Goal: Task Accomplishment & Management: Use online tool/utility

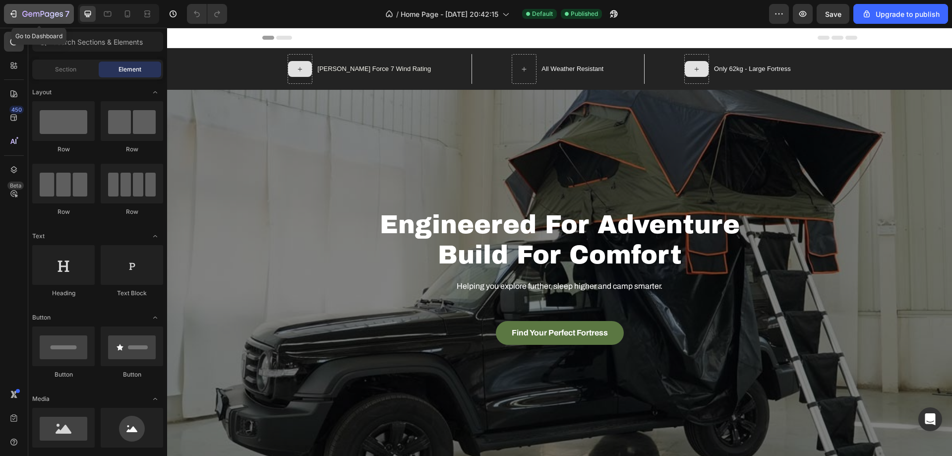
click at [37, 17] on icon "button" at bounding box center [42, 14] width 41 height 8
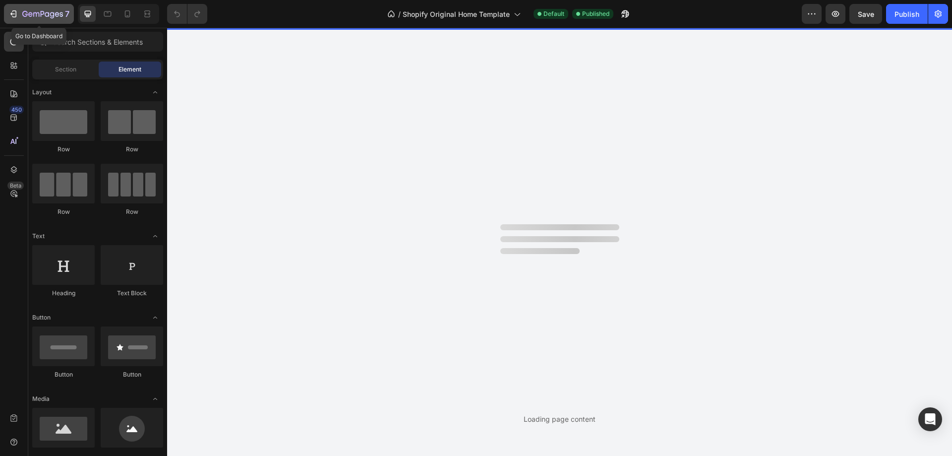
click at [30, 19] on div "7" at bounding box center [45, 14] width 47 height 12
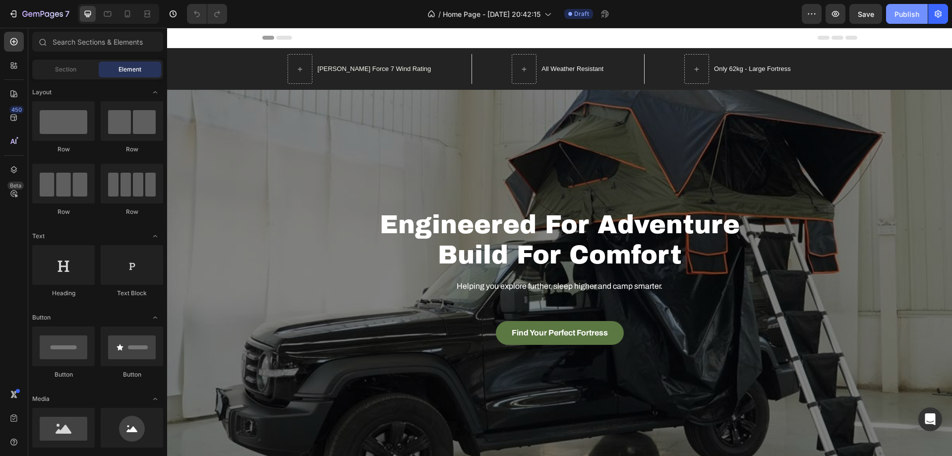
click at [912, 16] on div "Publish" at bounding box center [907, 14] width 25 height 10
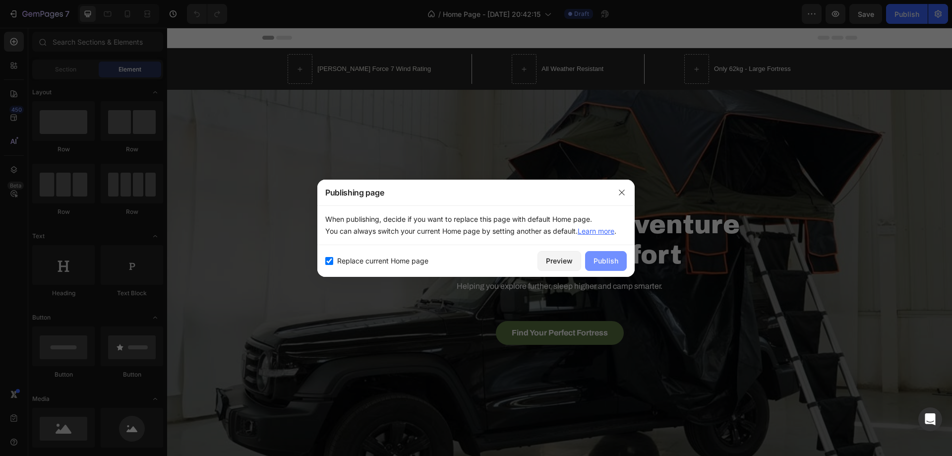
click at [620, 263] on button "Publish" at bounding box center [606, 261] width 42 height 20
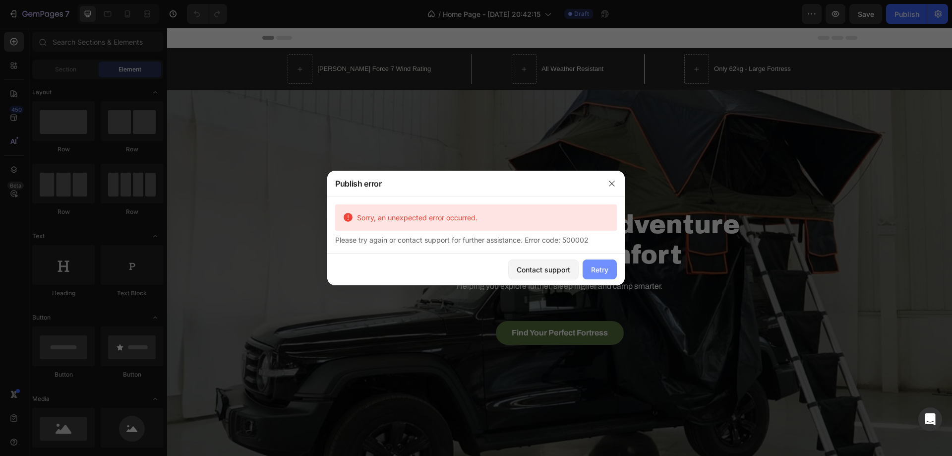
click at [607, 269] on div "Retry" at bounding box center [599, 269] width 17 height 10
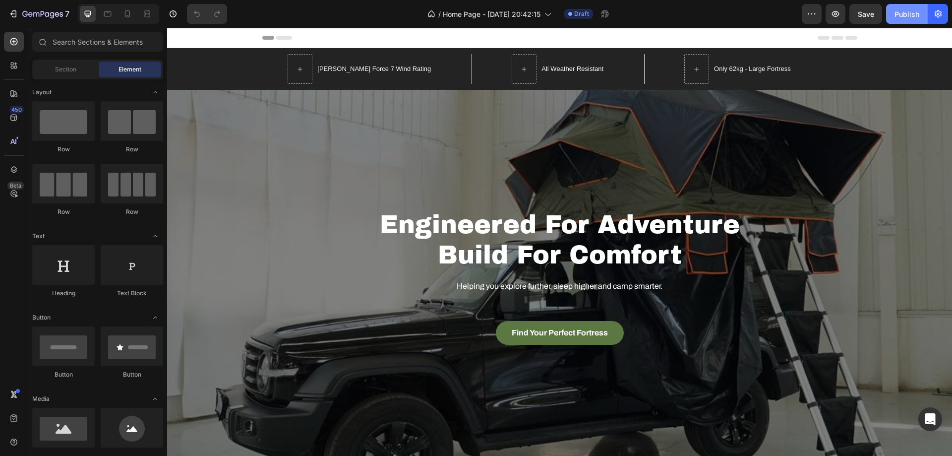
click at [903, 7] on button "Publish" at bounding box center [907, 14] width 42 height 20
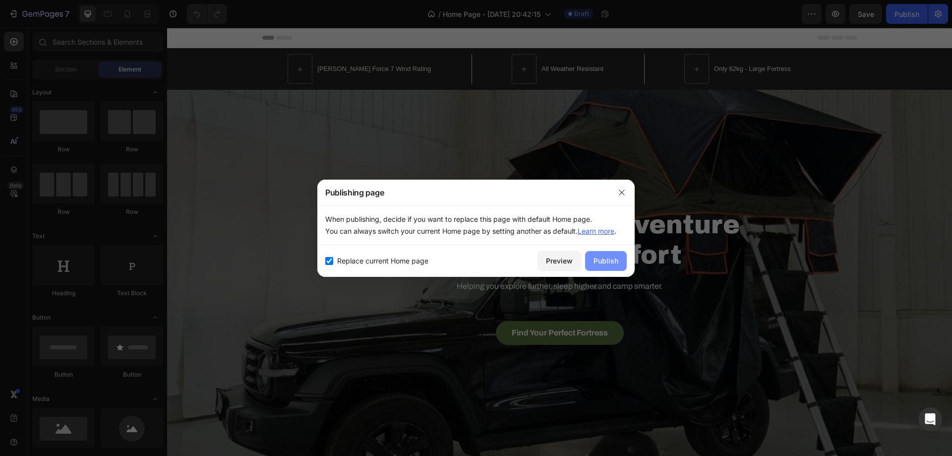
click at [595, 260] on div "Publish" at bounding box center [606, 260] width 25 height 10
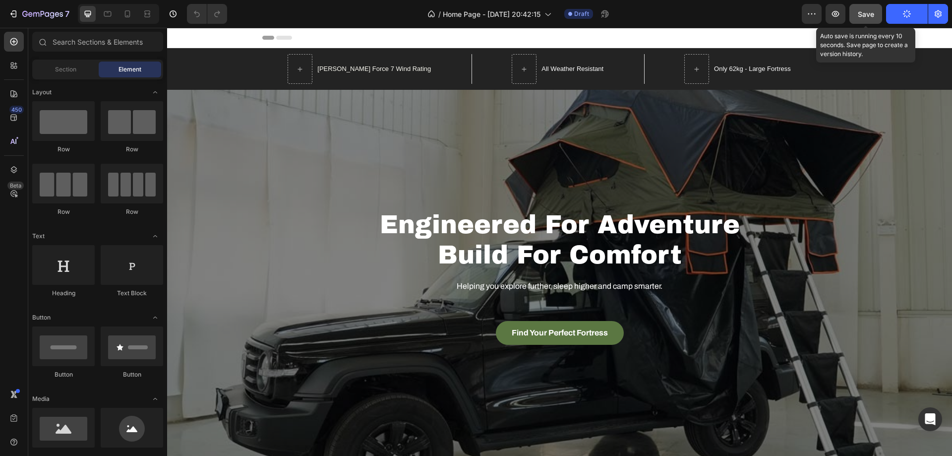
click at [861, 13] on span "Save" at bounding box center [866, 14] width 16 height 8
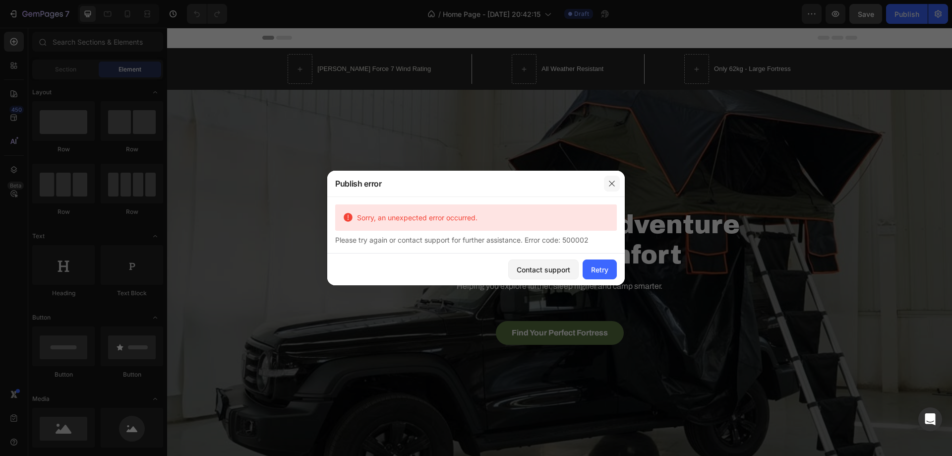
drag, startPoint x: 610, startPoint y: 184, endPoint x: 243, endPoint y: 119, distance: 372.7
click at [610, 184] on icon "button" at bounding box center [612, 184] width 8 height 8
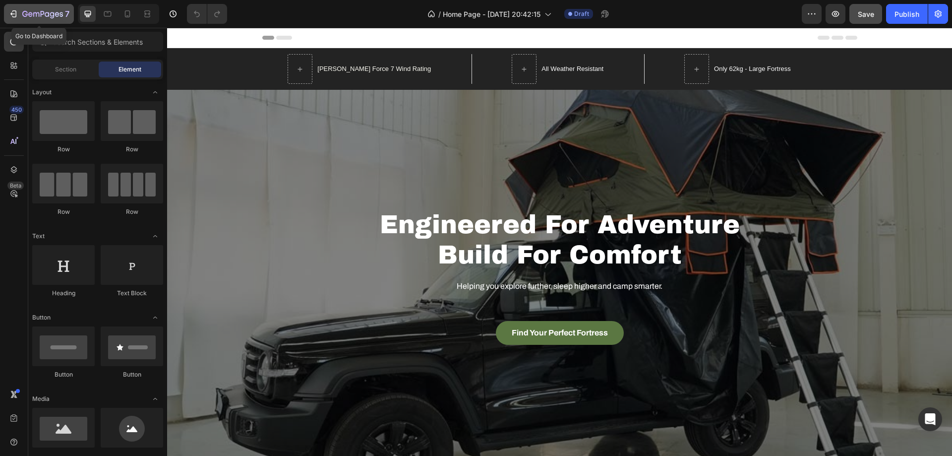
click at [27, 16] on icon "button" at bounding box center [24, 14] width 5 height 6
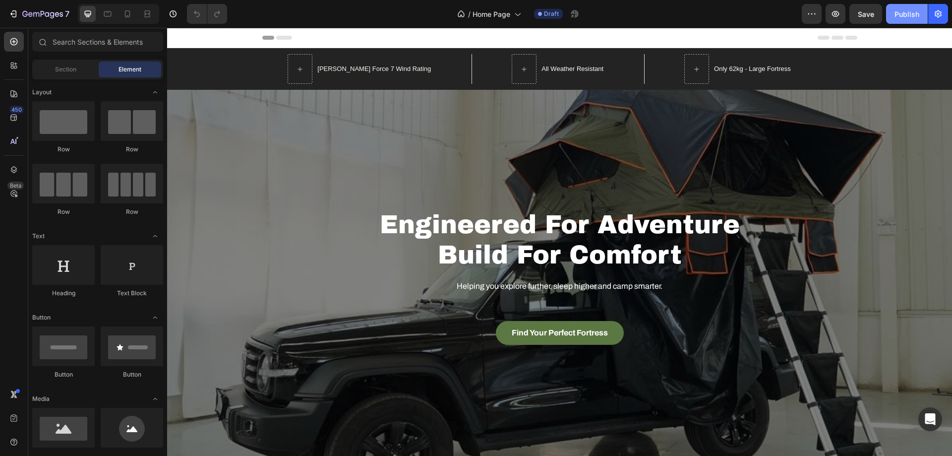
click at [911, 11] on div "Publish" at bounding box center [907, 14] width 25 height 10
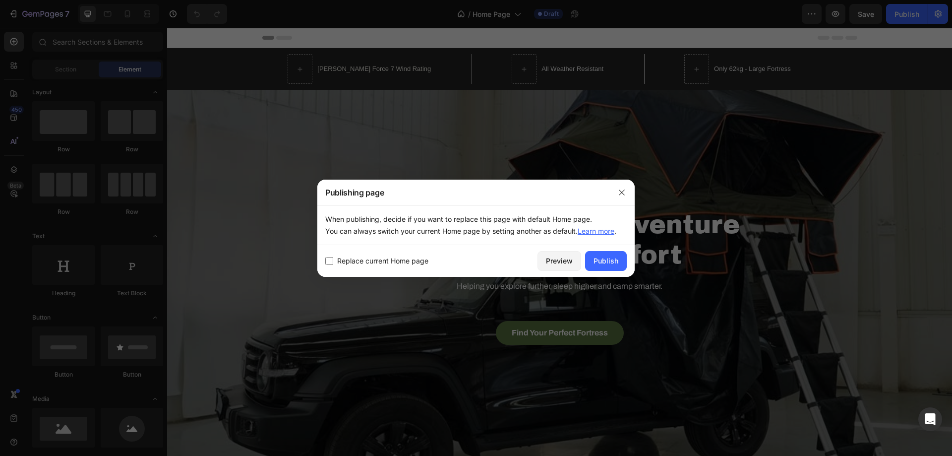
click at [379, 264] on span "Replace current Home page" at bounding box center [382, 261] width 91 height 12
checkbox input "true"
click at [618, 263] on div "Publish" at bounding box center [606, 260] width 25 height 10
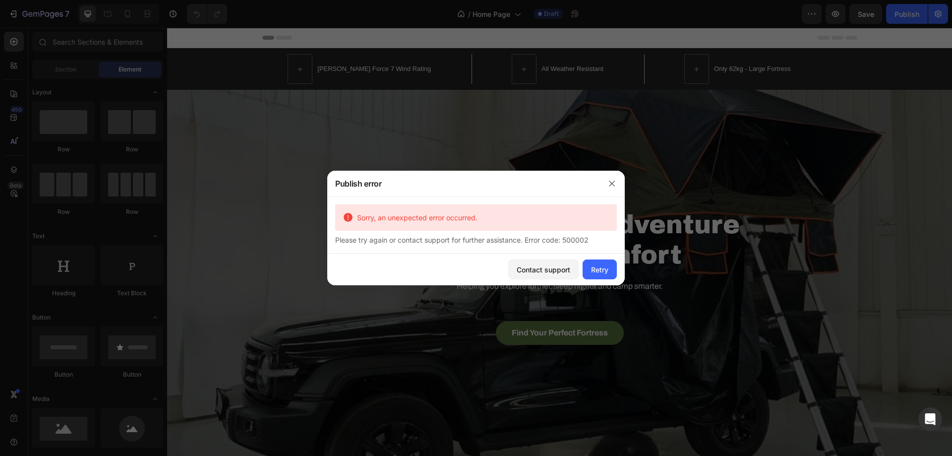
click at [423, 238] on div "Please try again or contact support for further assistance. Error code: 500002" at bounding box center [476, 240] width 282 height 10
drag, startPoint x: 603, startPoint y: 242, endPoint x: 527, endPoint y: 245, distance: 76.5
click at [527, 245] on div "Sorry, an unexpected error occurred. Please try again or contact support for fu…" at bounding box center [476, 224] width 298 height 57
copy div "Error code: 500002"
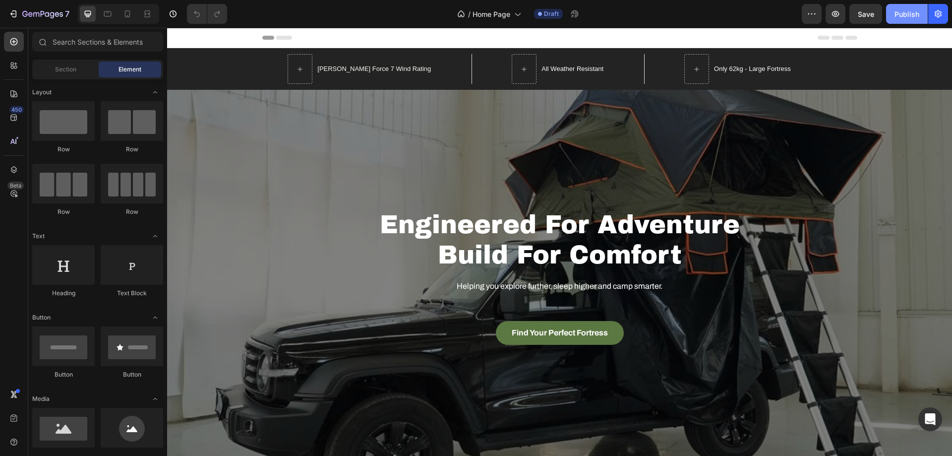
click at [898, 15] on div "Publish" at bounding box center [907, 14] width 25 height 10
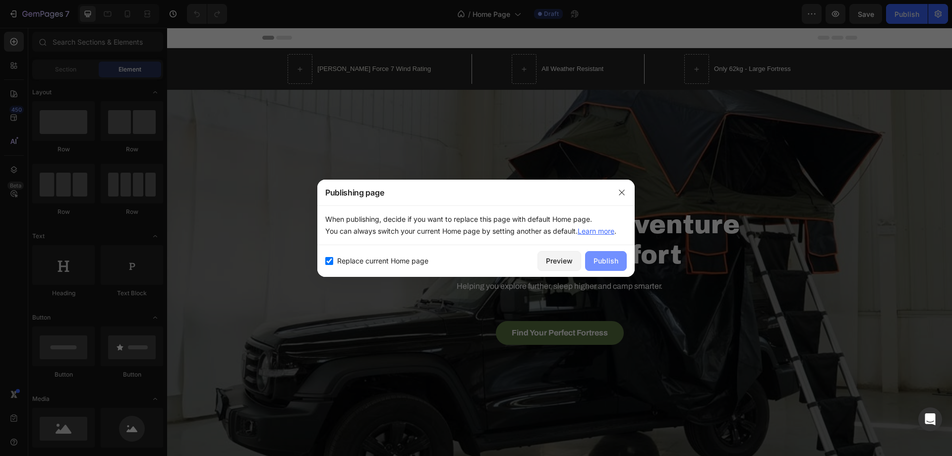
click at [611, 258] on div "Publish" at bounding box center [606, 260] width 25 height 10
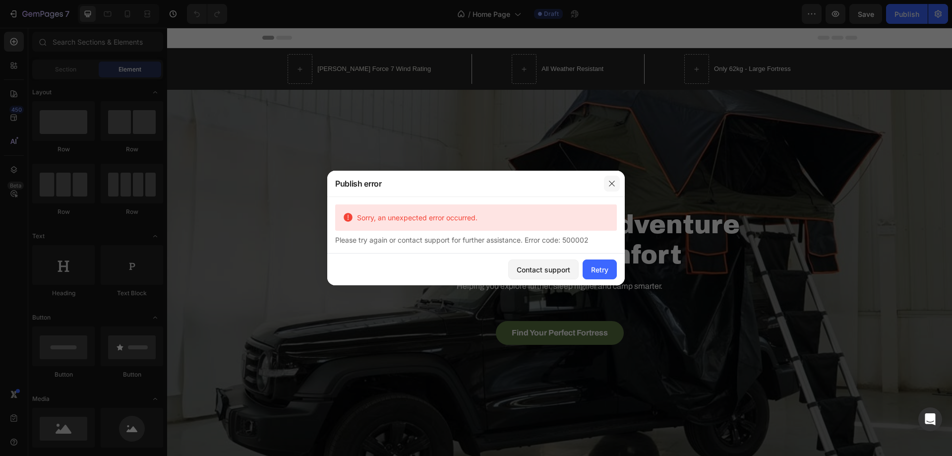
click at [611, 183] on icon "button" at bounding box center [612, 184] width 8 height 8
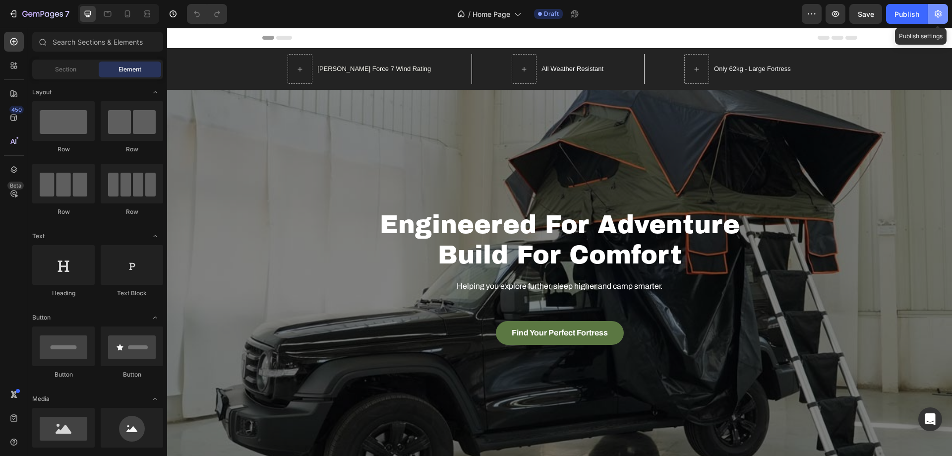
click at [943, 13] on icon "button" at bounding box center [938, 14] width 10 height 10
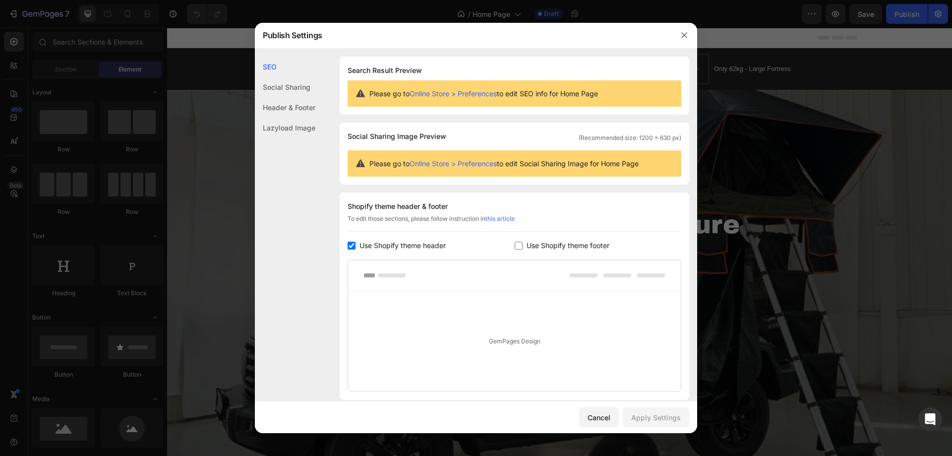
click at [291, 88] on div "Social Sharing" at bounding box center [285, 87] width 61 height 20
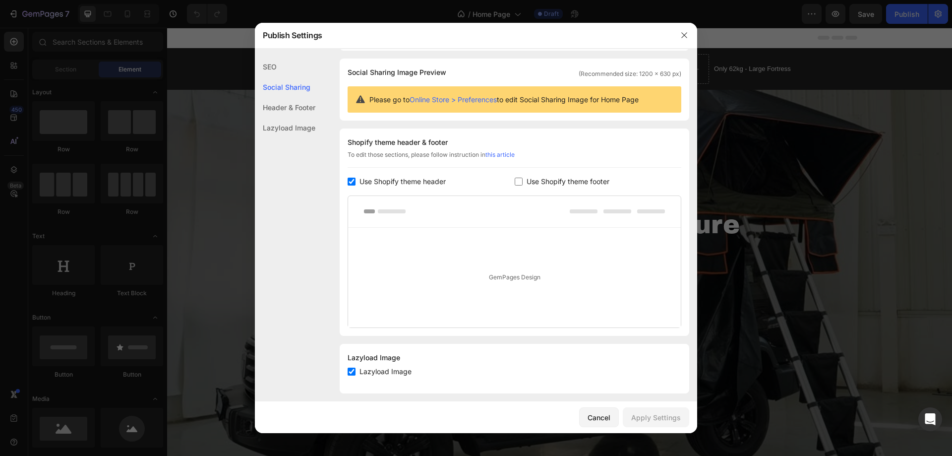
click at [298, 103] on div "Header & Footer" at bounding box center [285, 107] width 61 height 20
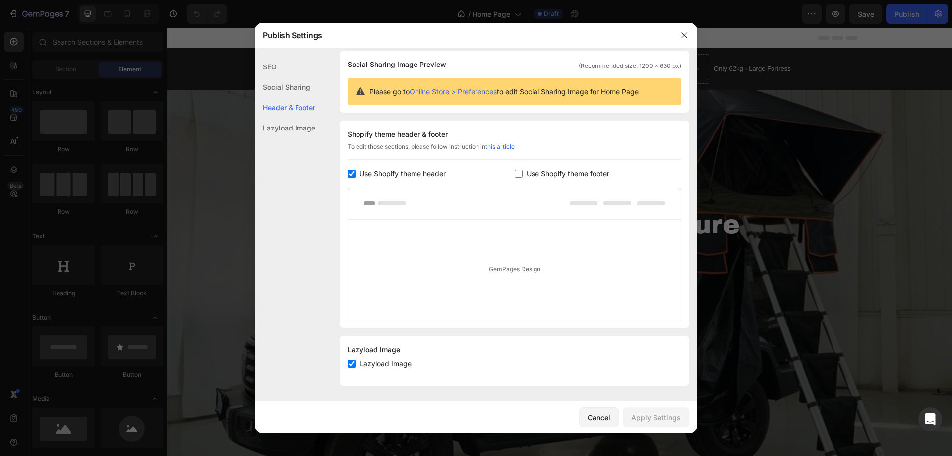
click at [311, 130] on div "Lazyload Image" at bounding box center [285, 128] width 61 height 20
click at [288, 72] on div "SEO" at bounding box center [285, 67] width 61 height 20
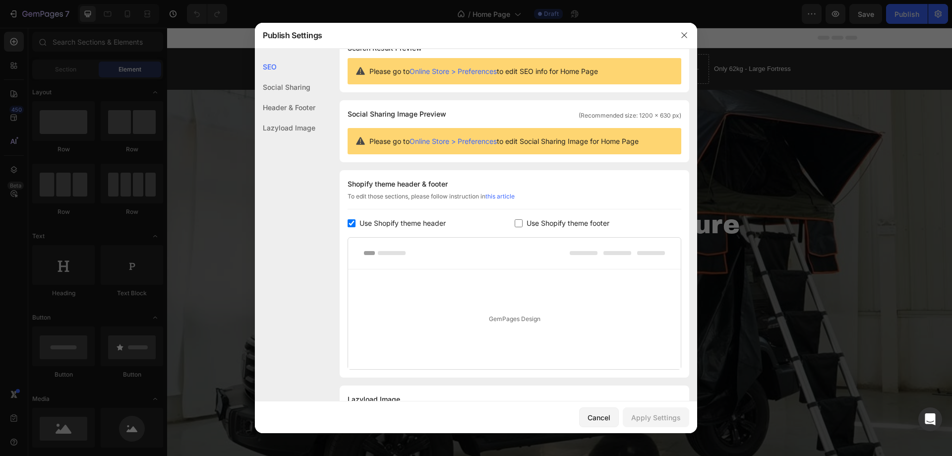
scroll to position [0, 0]
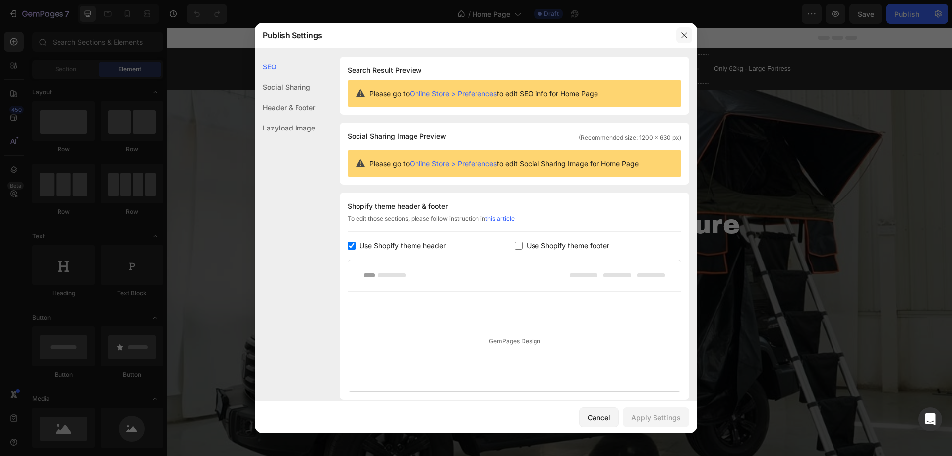
click at [686, 33] on icon "button" at bounding box center [683, 35] width 5 height 5
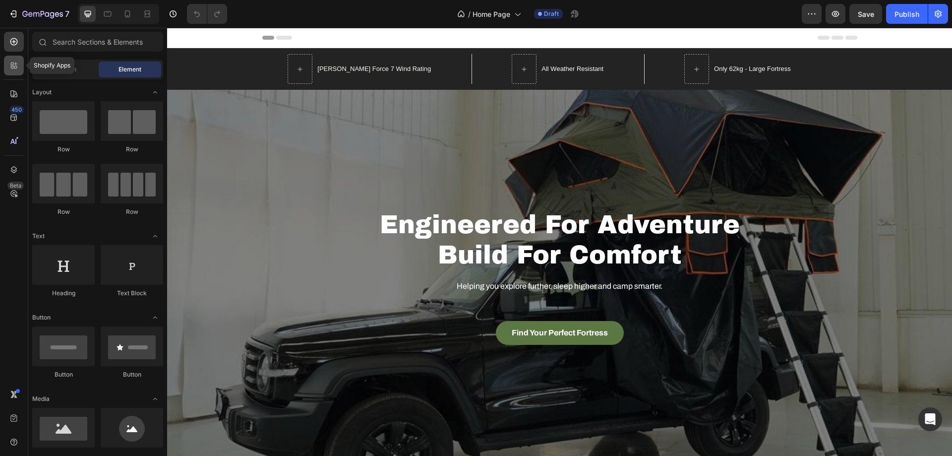
click at [14, 68] on icon at bounding box center [14, 66] width 10 height 10
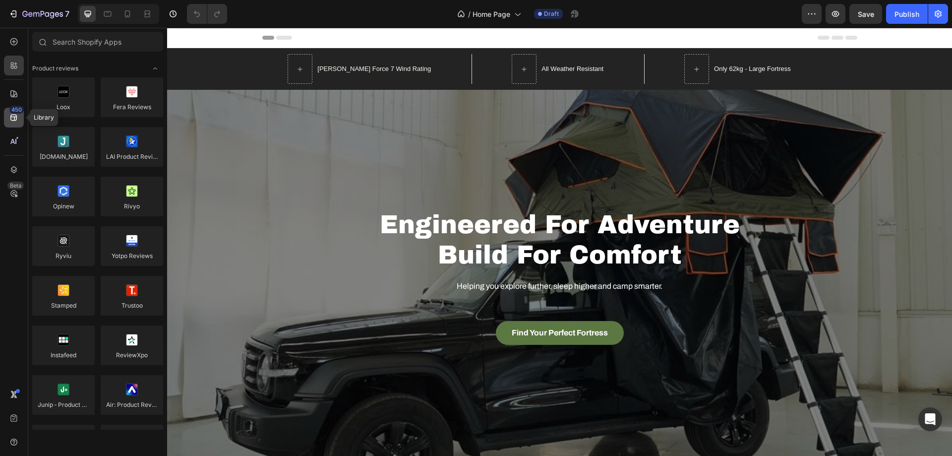
click at [15, 108] on div "450" at bounding box center [16, 110] width 14 height 8
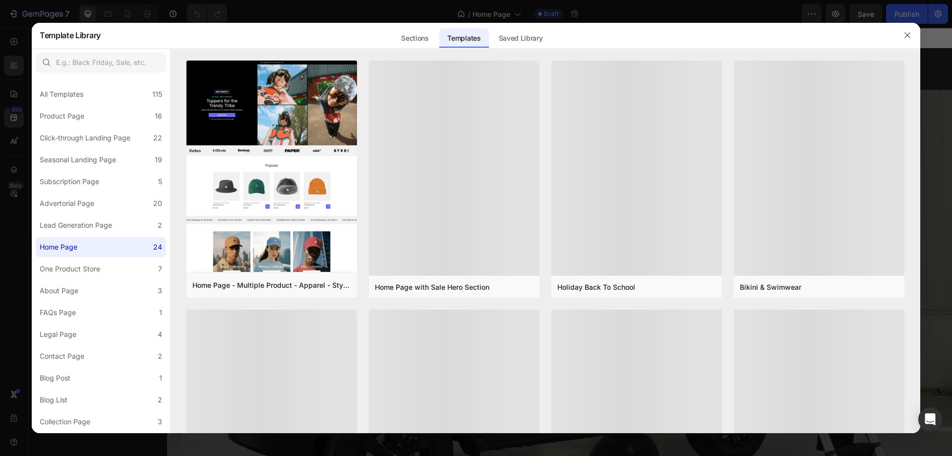
click at [6, 146] on div at bounding box center [476, 228] width 952 height 456
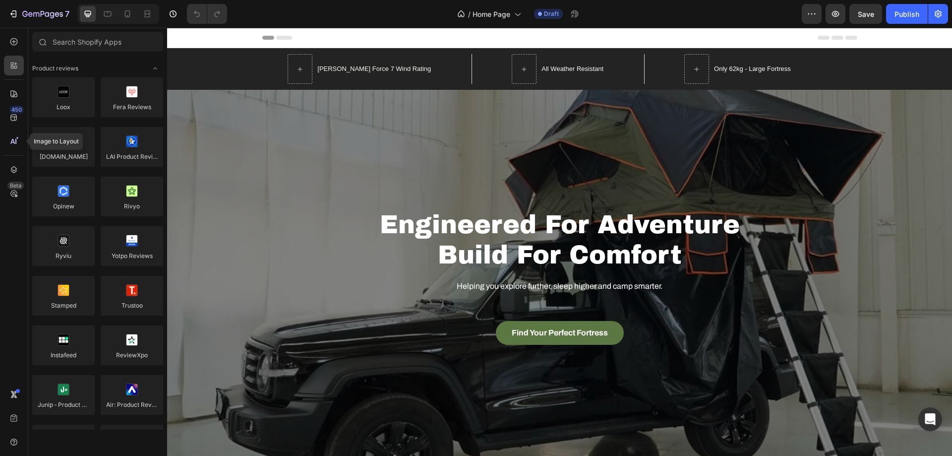
click at [6, 146] on div at bounding box center [14, 141] width 20 height 20
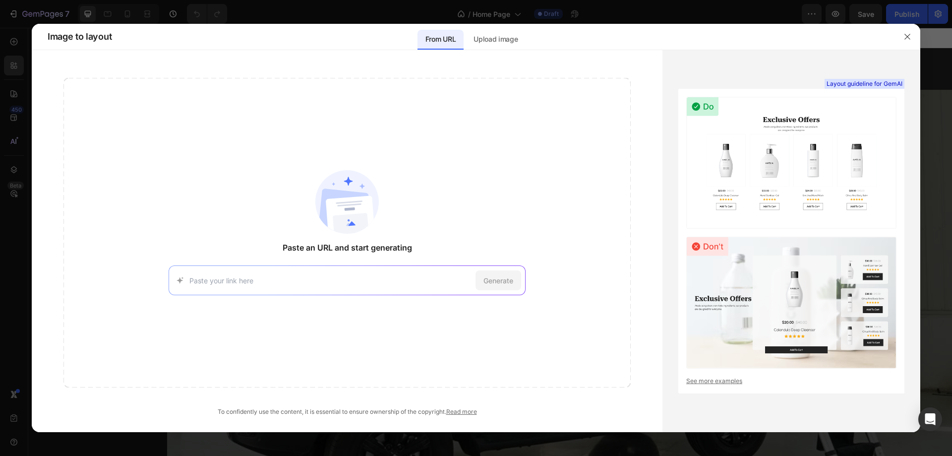
click at [12, 173] on div at bounding box center [476, 228] width 952 height 456
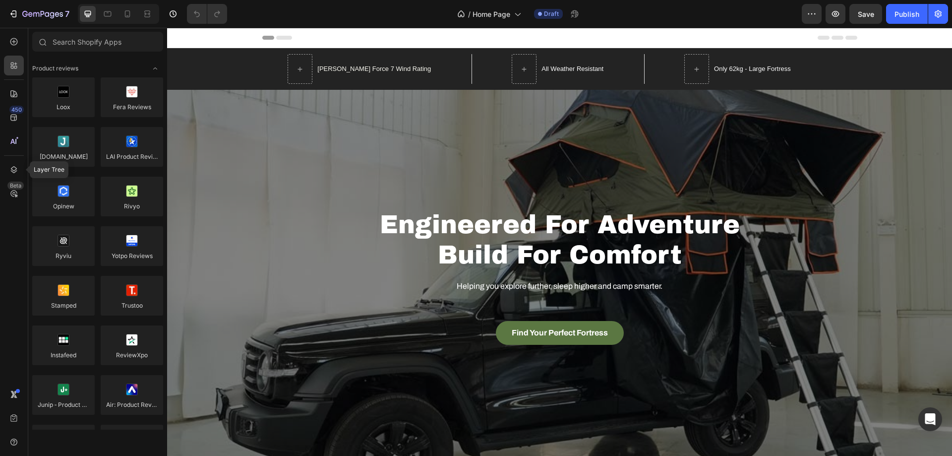
click at [12, 173] on icon at bounding box center [14, 170] width 10 height 10
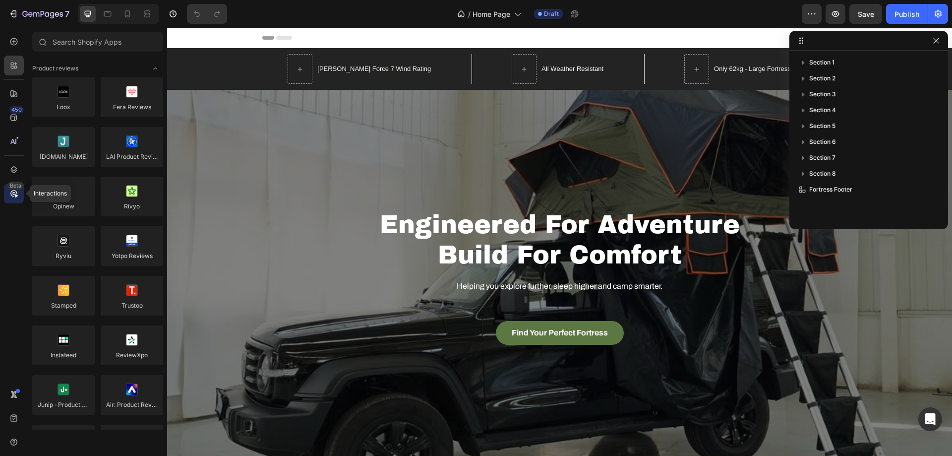
click at [10, 192] on icon at bounding box center [14, 193] width 10 height 10
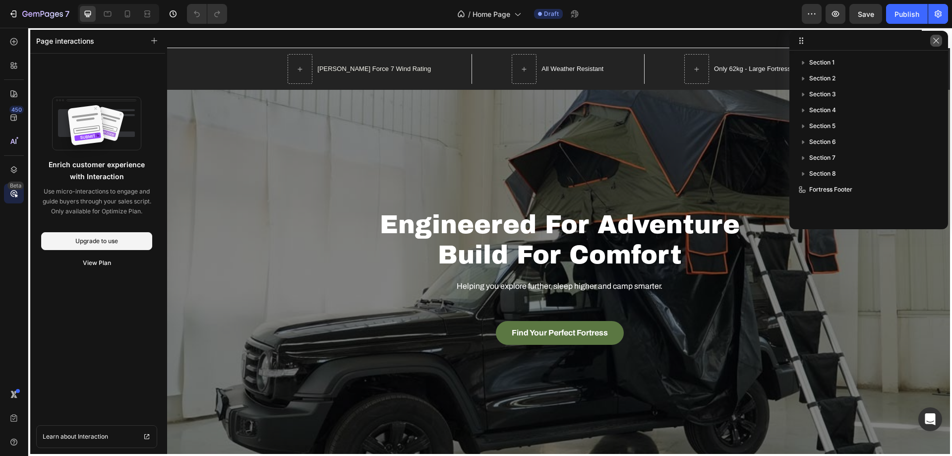
click at [938, 42] on icon "button" at bounding box center [936, 41] width 8 height 8
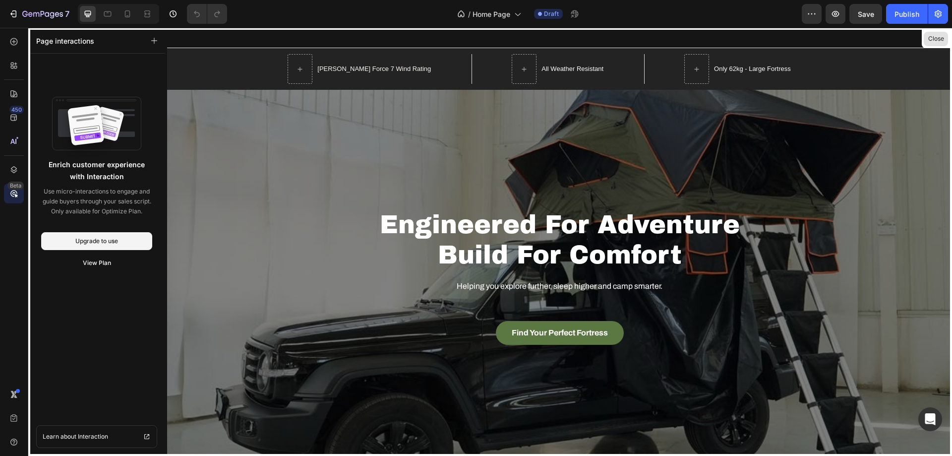
click at [932, 37] on button "Close" at bounding box center [936, 39] width 24 height 14
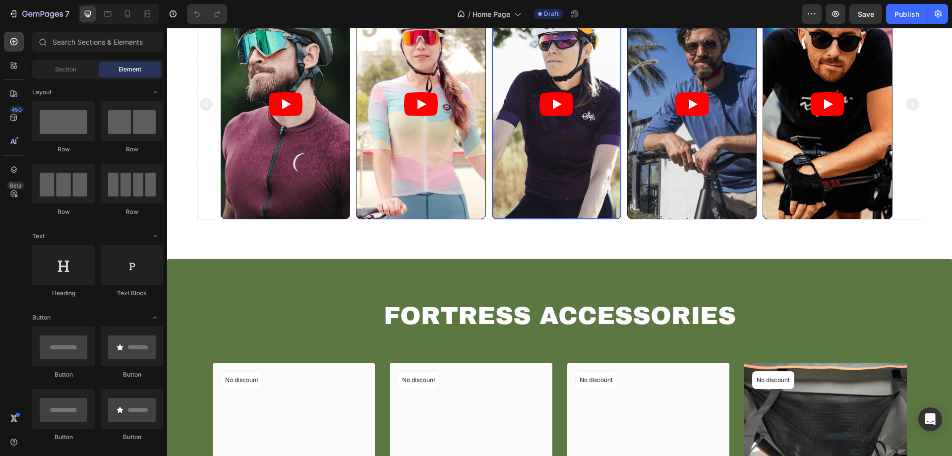
scroll to position [794, 0]
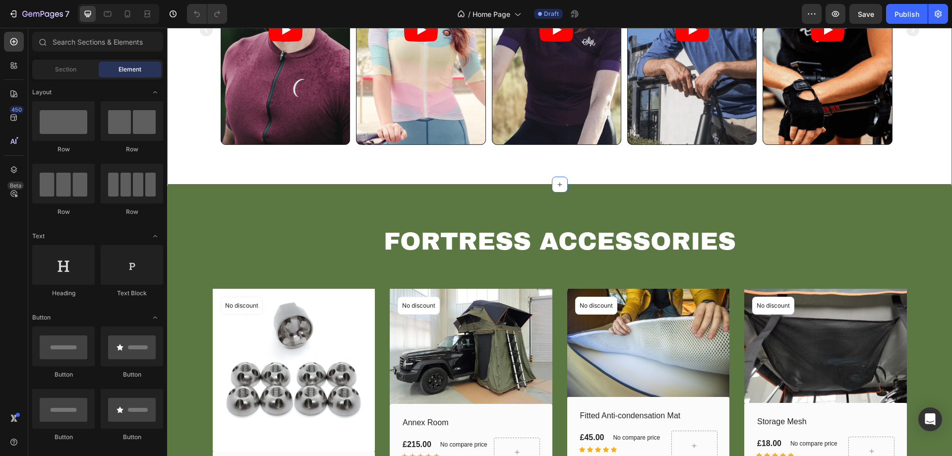
click at [550, 185] on div "Video Video Video Video Video Carousel Section 5" at bounding box center [559, 30] width 785 height 309
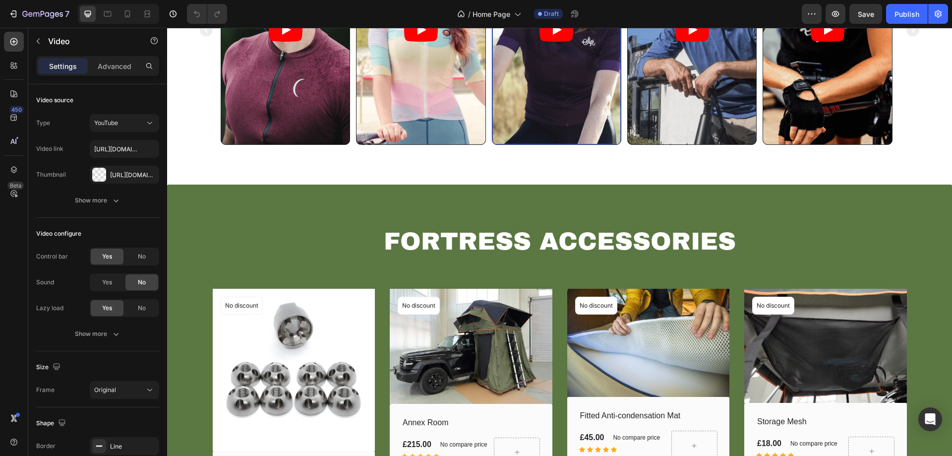
click at [575, 144] on article at bounding box center [557, 30] width 128 height 229
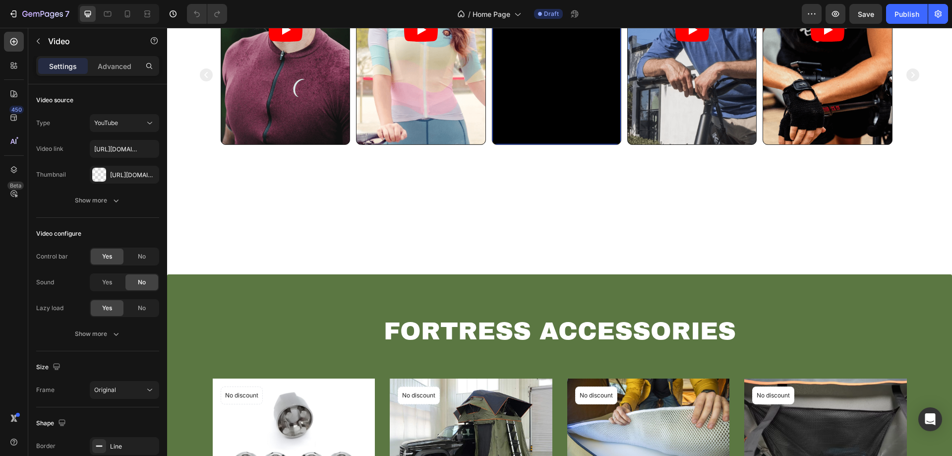
drag, startPoint x: 558, startPoint y: 231, endPoint x: 561, endPoint y: 321, distance: 89.8
click at [561, 235] on div "Video 181" at bounding box center [556, 74] width 129 height 319
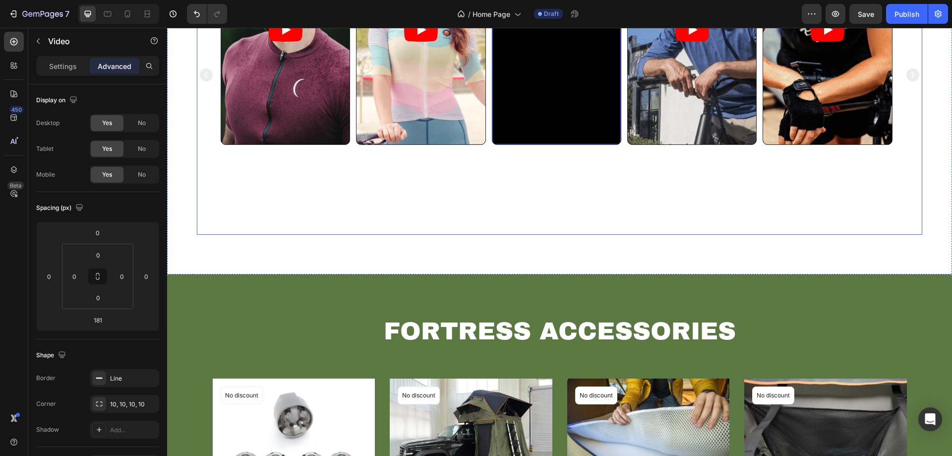
click at [644, 235] on div "Video" at bounding box center [691, 74] width 129 height 319
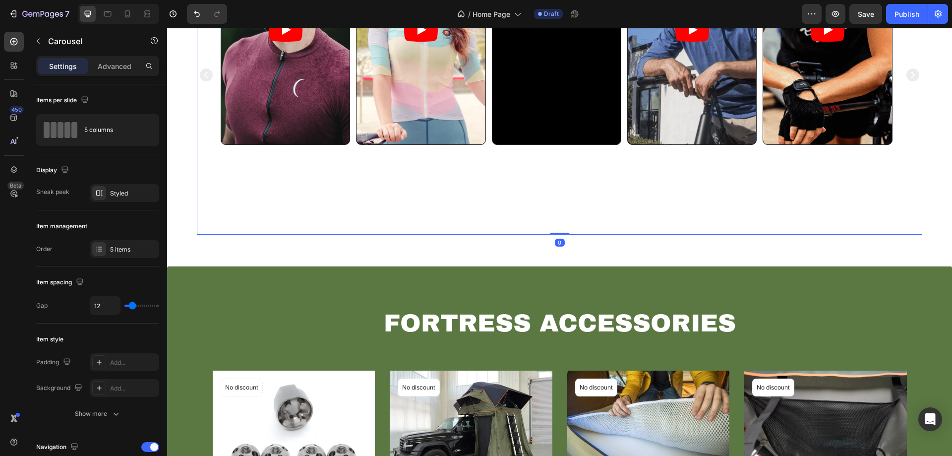
drag, startPoint x: 558, startPoint y: 329, endPoint x: 561, endPoint y: 270, distance: 59.1
click at [561, 235] on div "Video Video Video Video Video Carousel 0" at bounding box center [560, 74] width 726 height 319
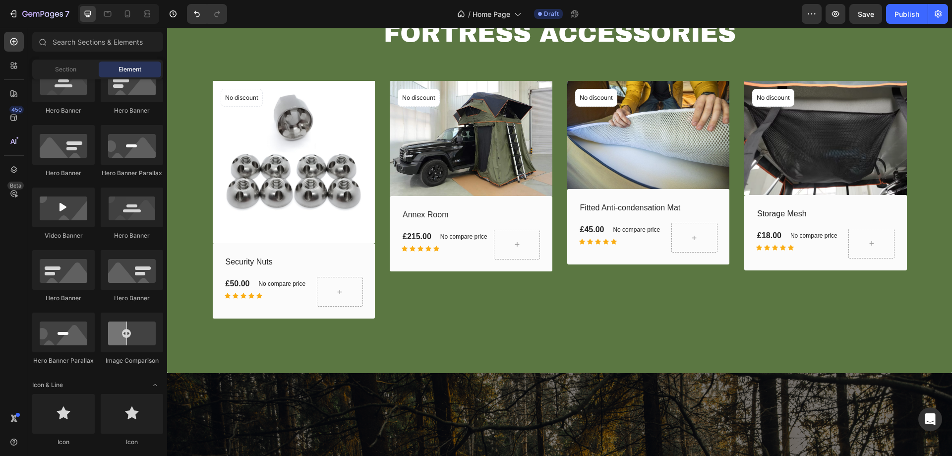
scroll to position [694, 0]
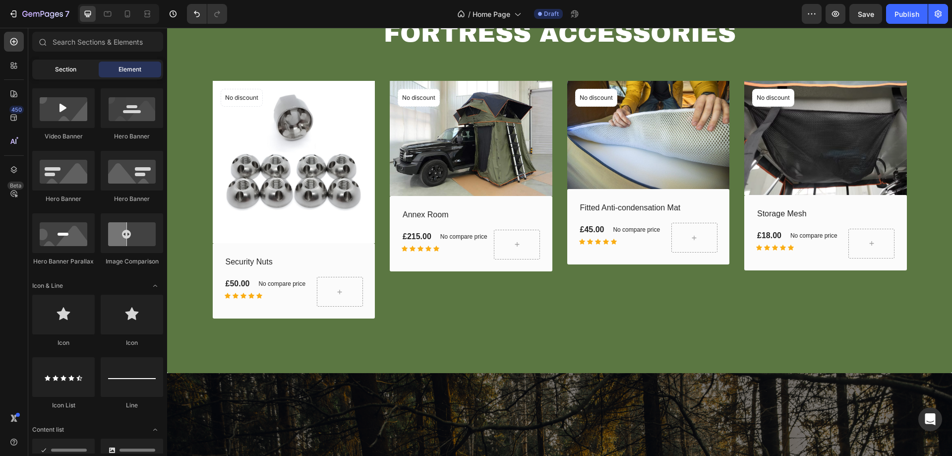
click at [69, 63] on div "Section" at bounding box center [65, 70] width 62 height 16
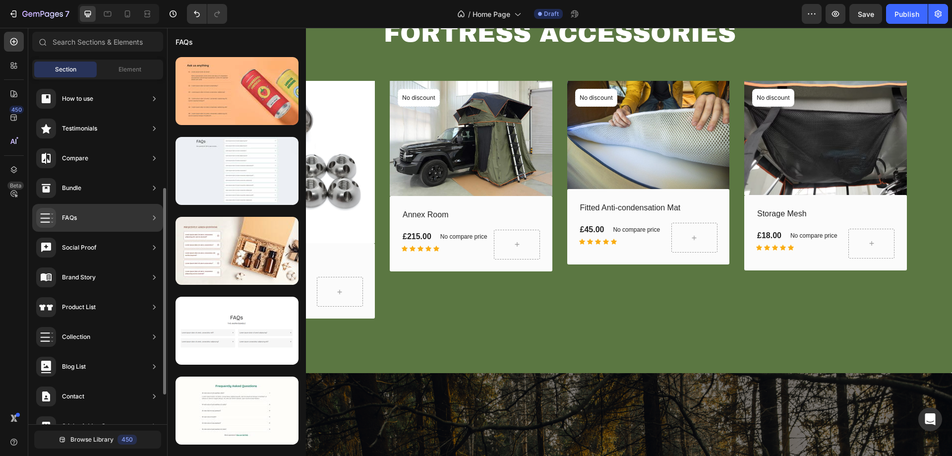
scroll to position [82, 0]
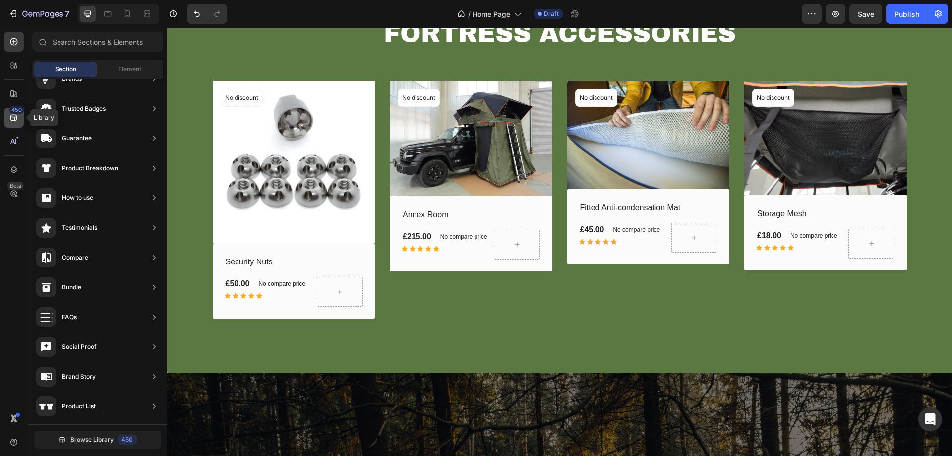
click at [13, 111] on div "450" at bounding box center [16, 110] width 14 height 8
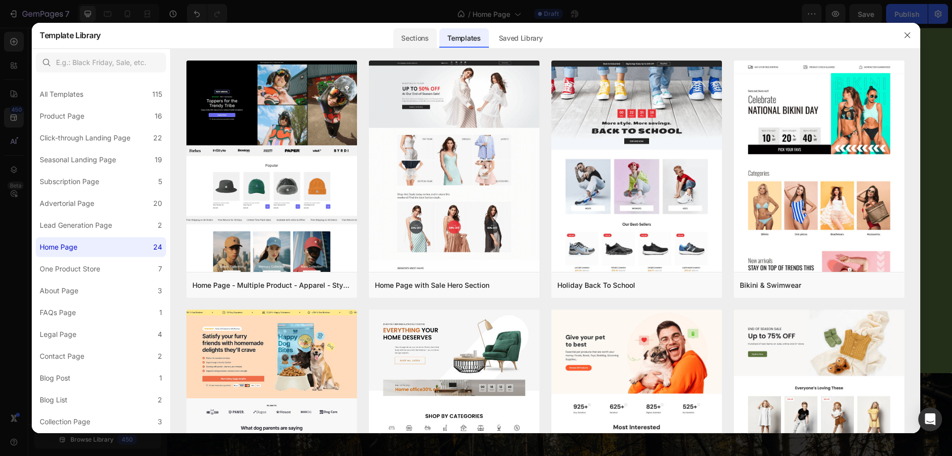
click at [400, 36] on div "Sections" at bounding box center [414, 38] width 43 height 20
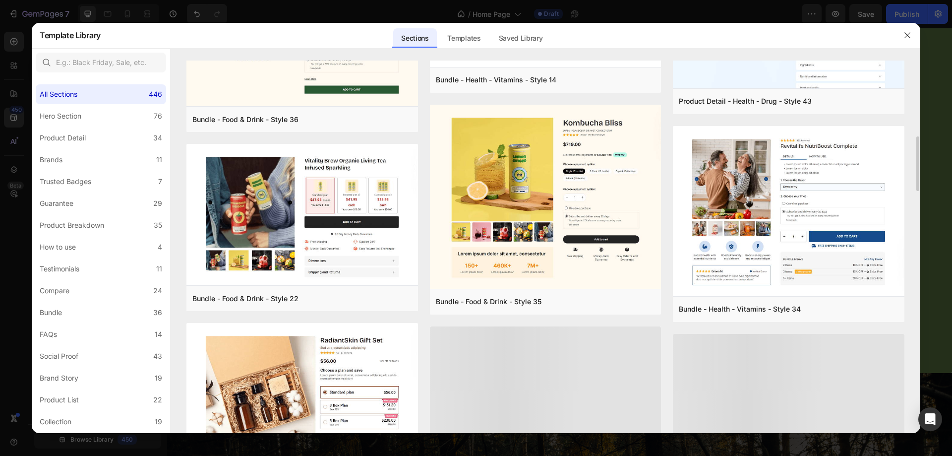
scroll to position [1004, 0]
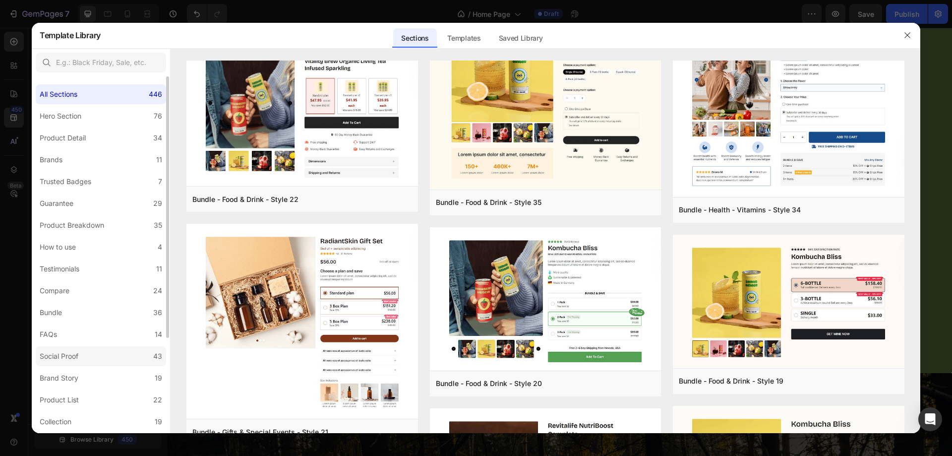
click at [106, 358] on label "Social Proof 43" at bounding box center [101, 356] width 130 height 20
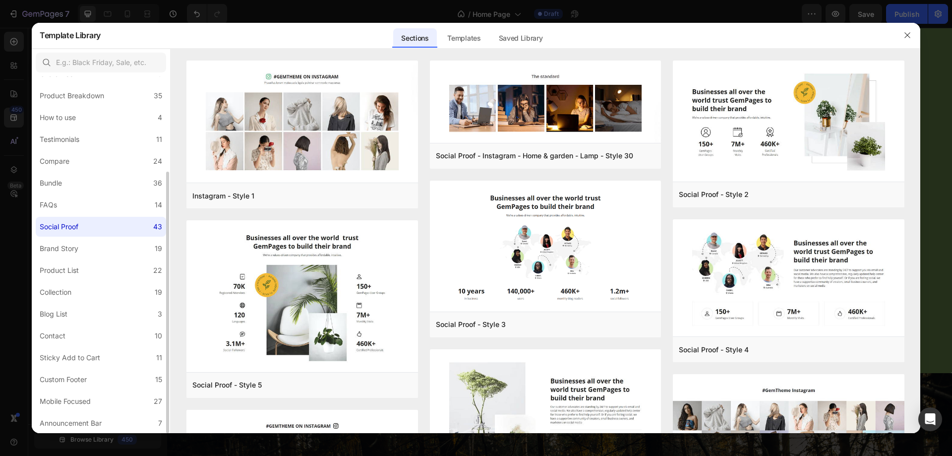
scroll to position [0, 0]
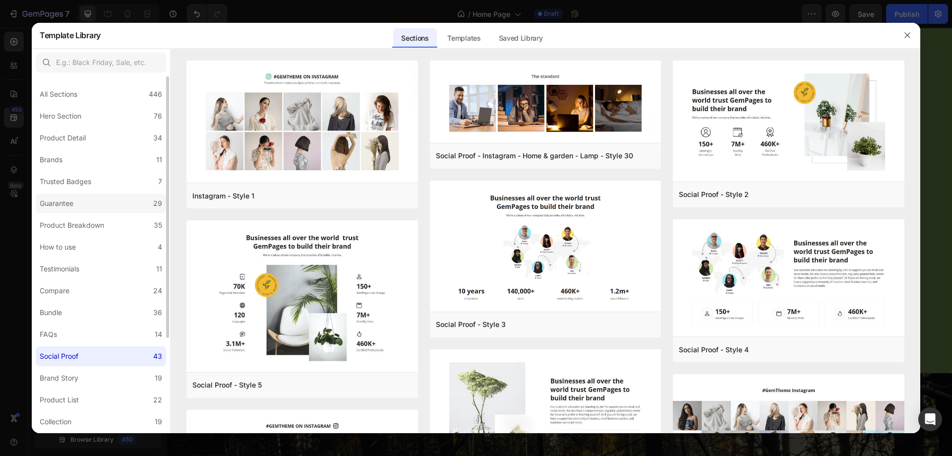
click at [69, 211] on label "Guarantee 29" at bounding box center [101, 203] width 130 height 20
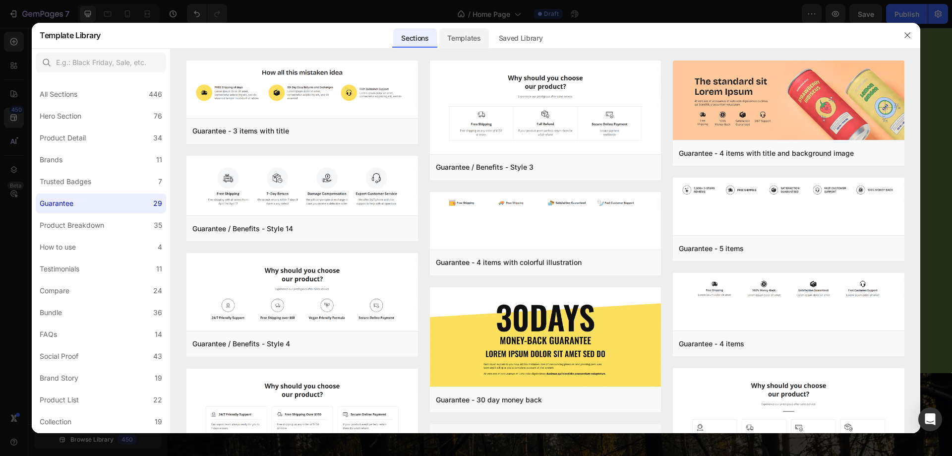
click at [471, 39] on div "Templates" at bounding box center [463, 38] width 49 height 20
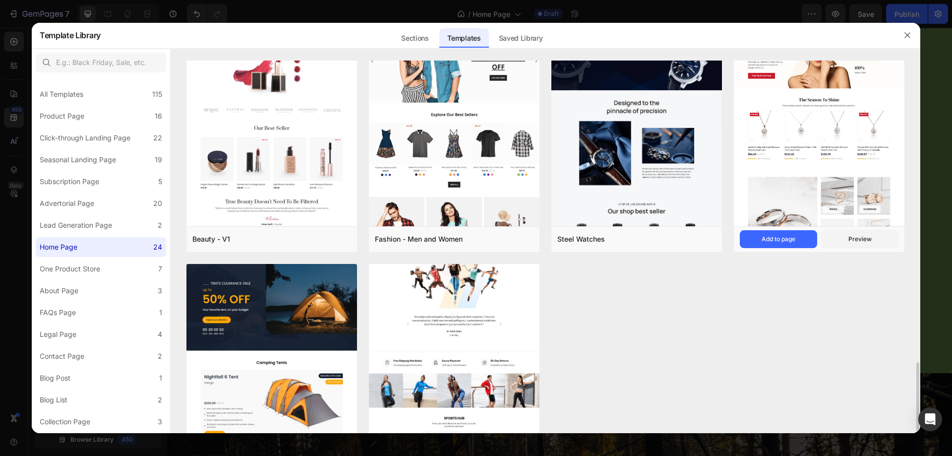
scroll to position [744, 0]
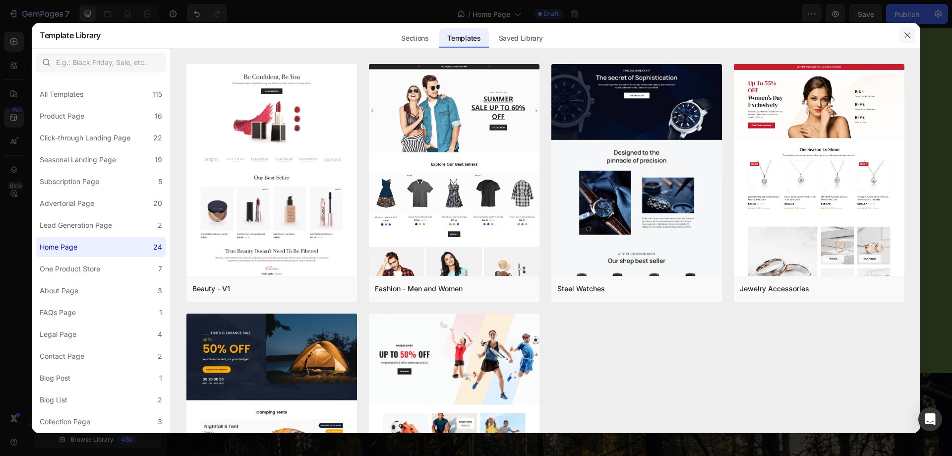
drag, startPoint x: 906, startPoint y: 33, endPoint x: 636, endPoint y: 37, distance: 270.4
click at [906, 33] on icon "button" at bounding box center [908, 35] width 8 height 8
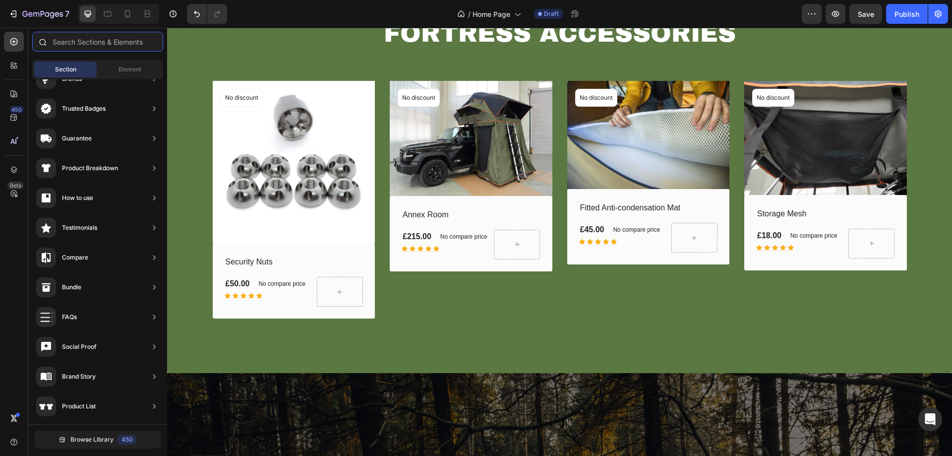
click at [108, 44] on input "text" at bounding box center [97, 42] width 131 height 20
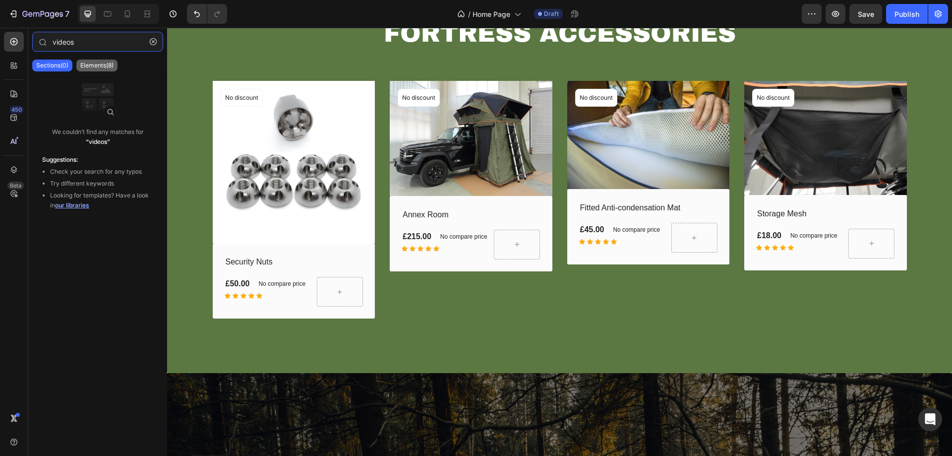
type input "videos"
click at [108, 63] on p "Elements(8)" at bounding box center [96, 66] width 33 height 8
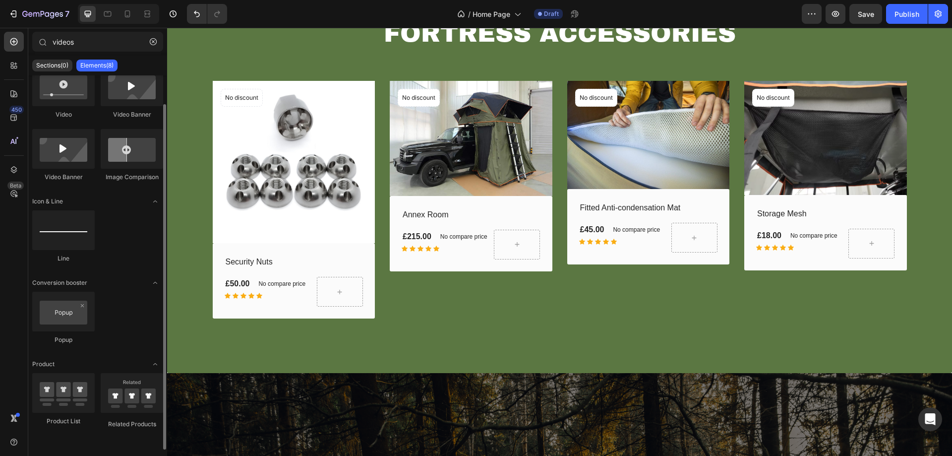
scroll to position [0, 0]
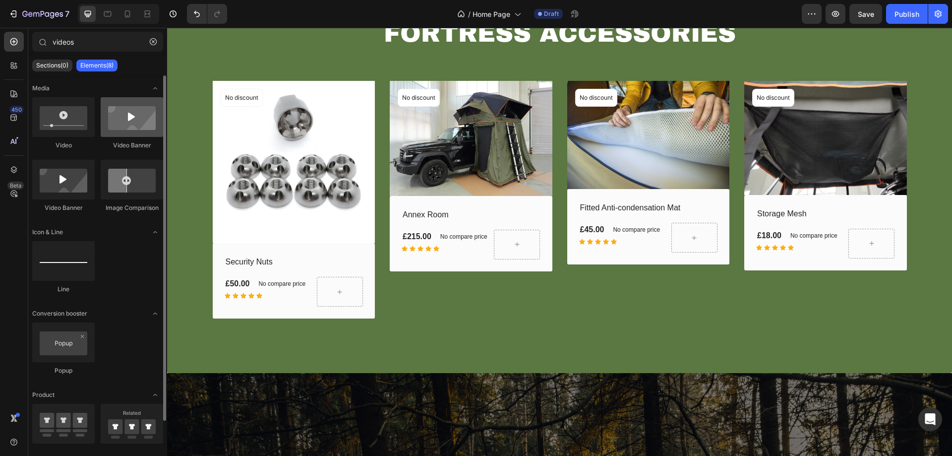
click at [145, 123] on div at bounding box center [132, 117] width 62 height 40
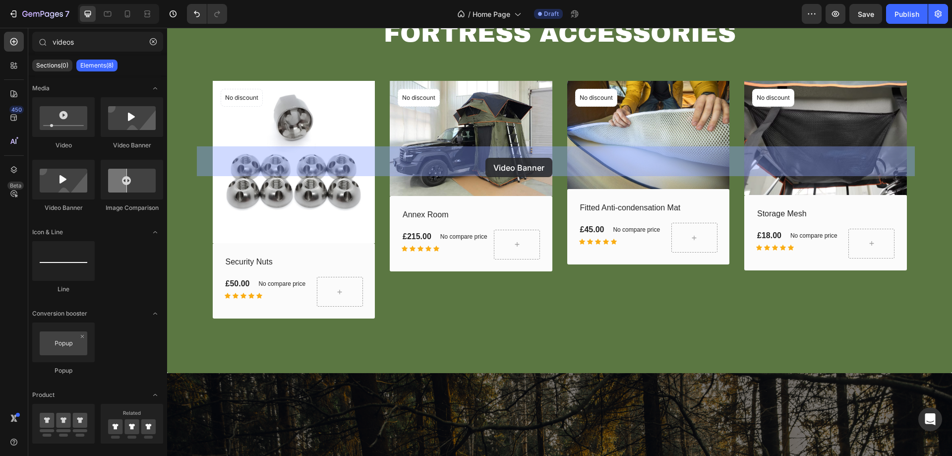
drag, startPoint x: 294, startPoint y: 154, endPoint x: 486, endPoint y: 158, distance: 192.0
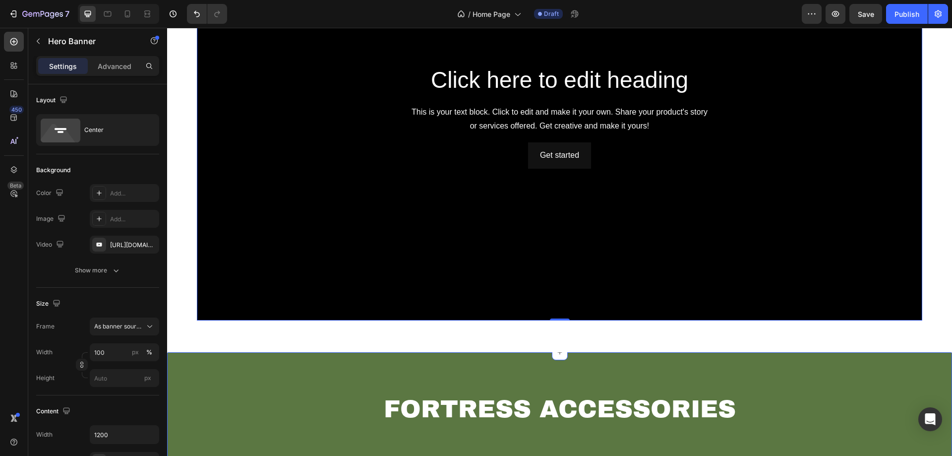
scroll to position [843, 0]
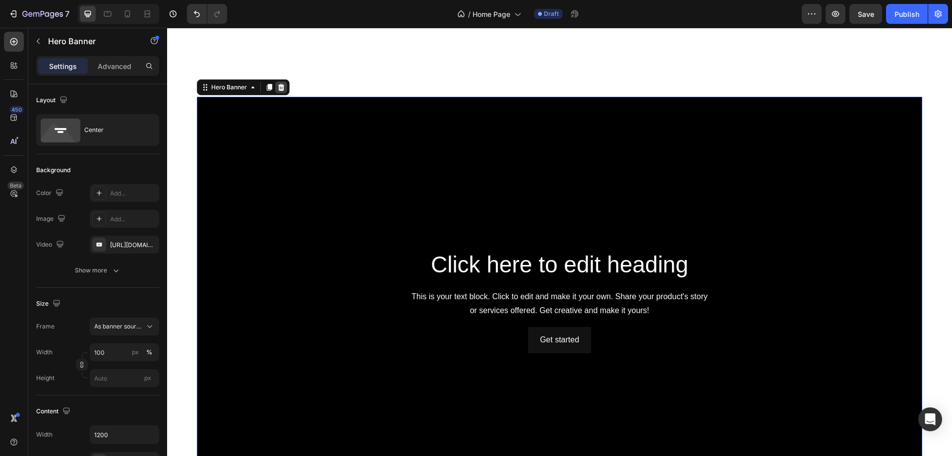
click at [282, 88] on icon at bounding box center [281, 87] width 8 height 8
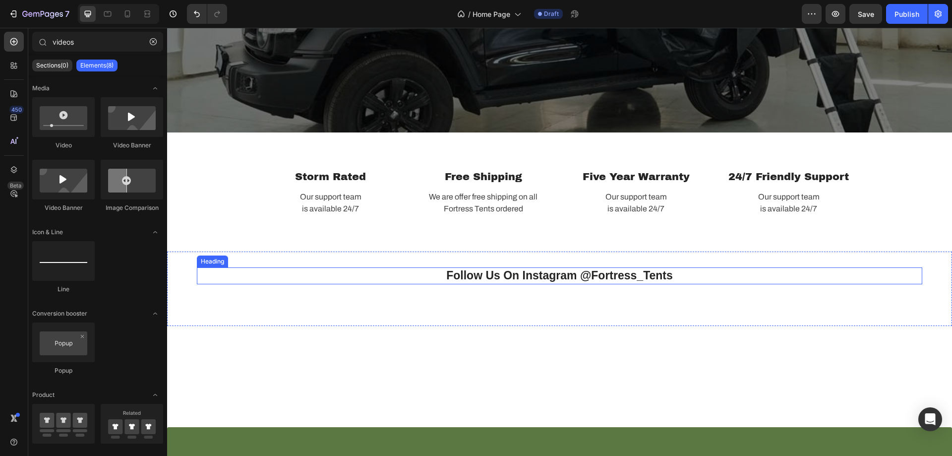
scroll to position [198, 0]
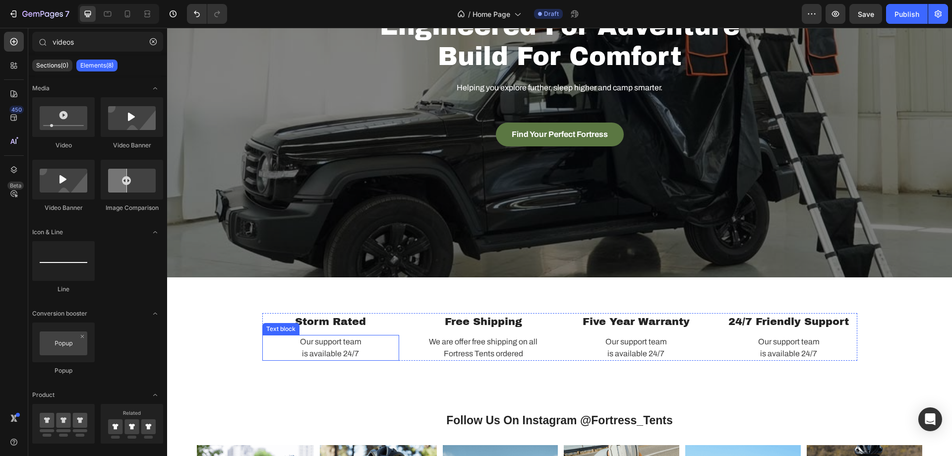
click at [335, 344] on p "Our support team is available 24/7" at bounding box center [330, 348] width 135 height 24
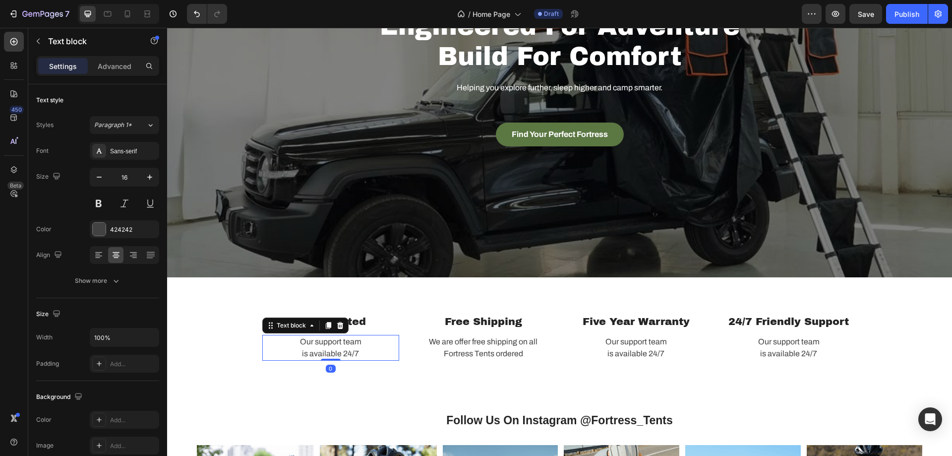
click at [335, 344] on p "Our support team is available 24/7" at bounding box center [330, 348] width 135 height 24
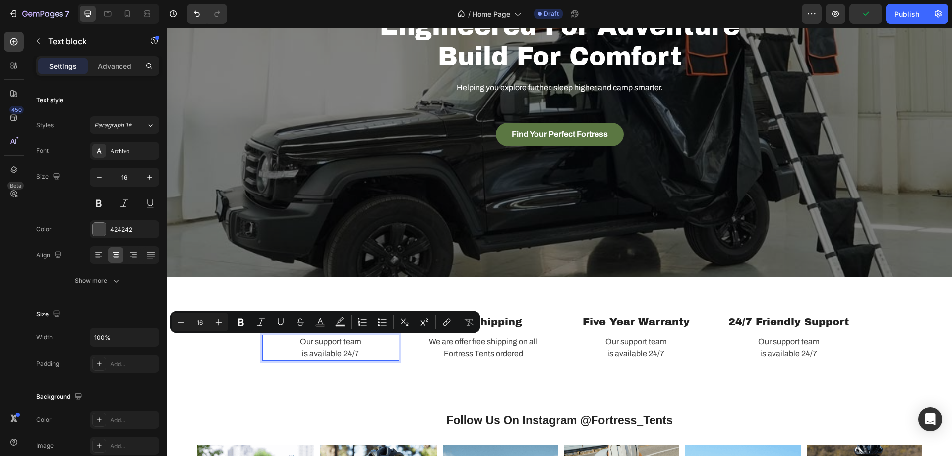
click at [337, 350] on p "Our support team is available 24/7" at bounding box center [330, 348] width 135 height 24
drag, startPoint x: 369, startPoint y: 353, endPoint x: 270, endPoint y: 336, distance: 100.6
click at [270, 336] on p "Our support team is available 24/7" at bounding box center [330, 348] width 135 height 24
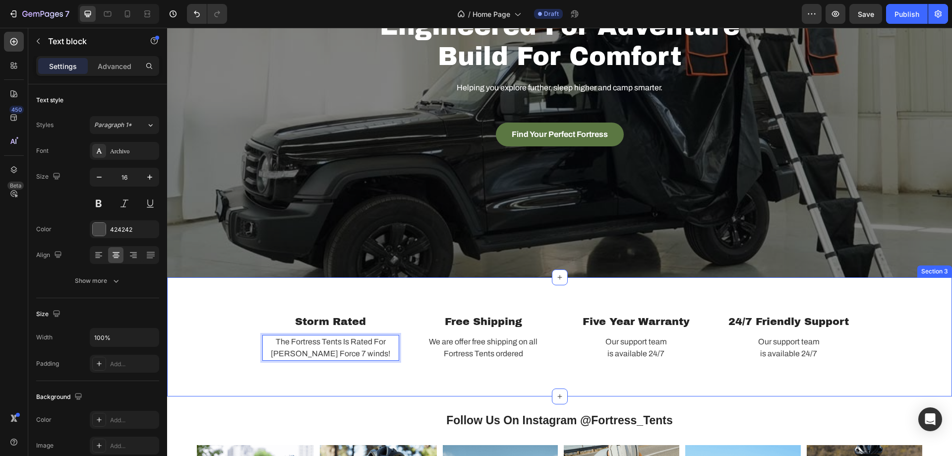
click at [220, 294] on div "Storm Rated Text block The Fortress Tents Is Rated For Gale Force 7 winds! Text…" at bounding box center [559, 336] width 785 height 119
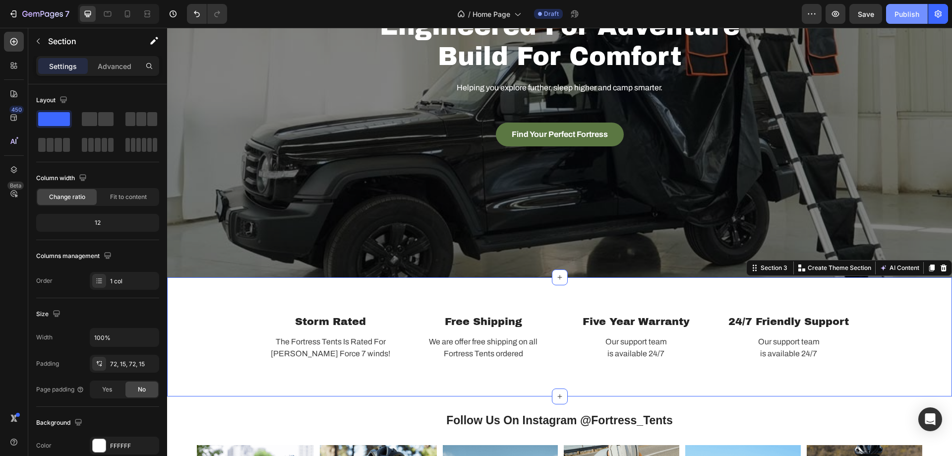
click at [907, 17] on div "Publish" at bounding box center [907, 14] width 25 height 10
click at [941, 6] on button "button" at bounding box center [938, 14] width 20 height 20
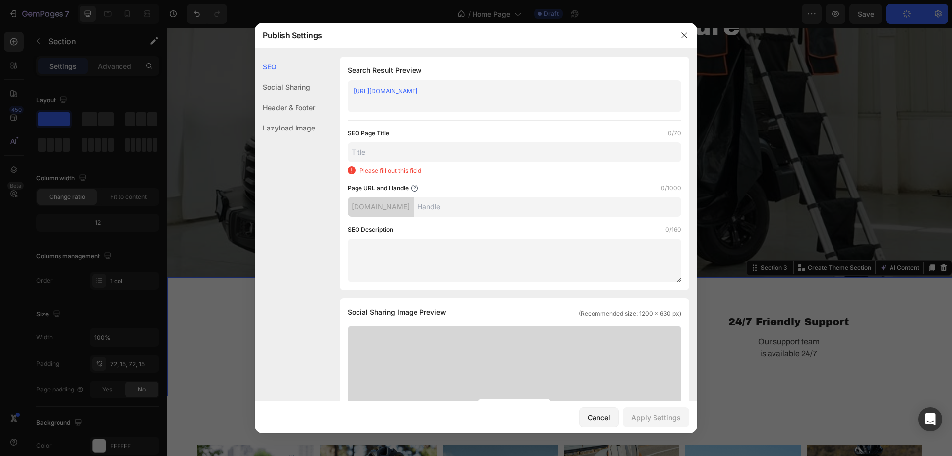
click at [385, 153] on input "text" at bounding box center [515, 152] width 334 height 20
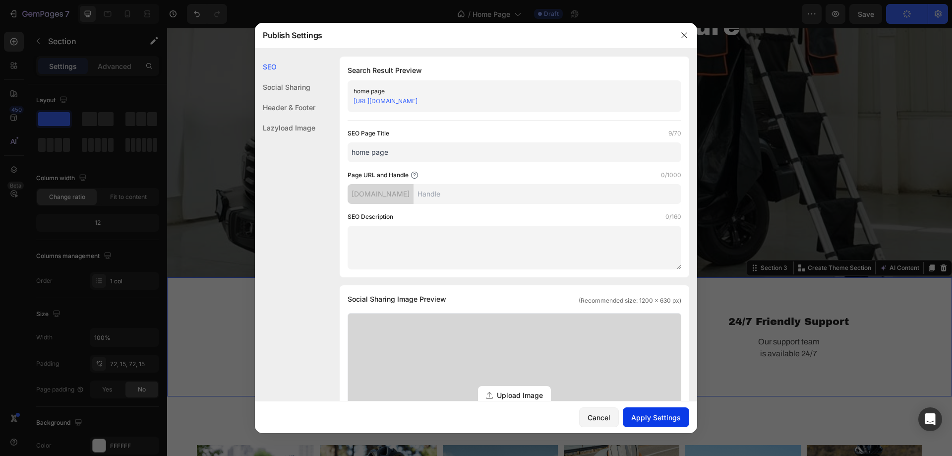
type input "home page"
click at [684, 423] on button "Apply Settings" at bounding box center [656, 417] width 66 height 20
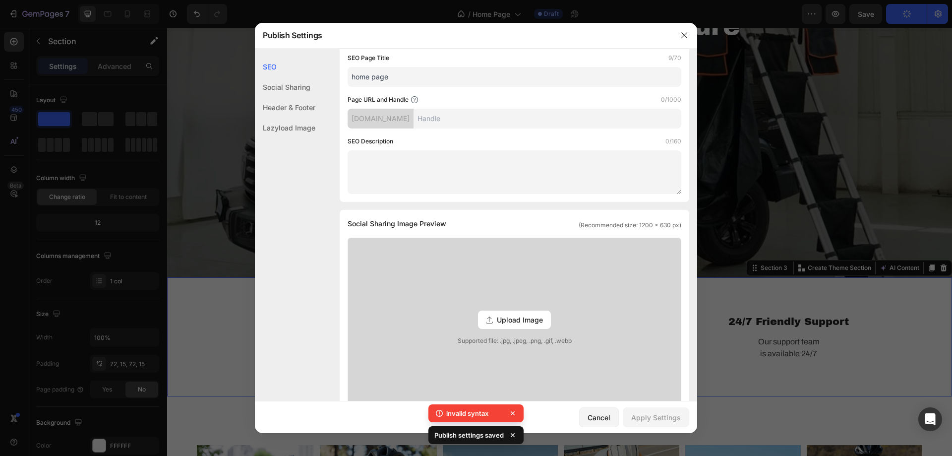
scroll to position [0, 0]
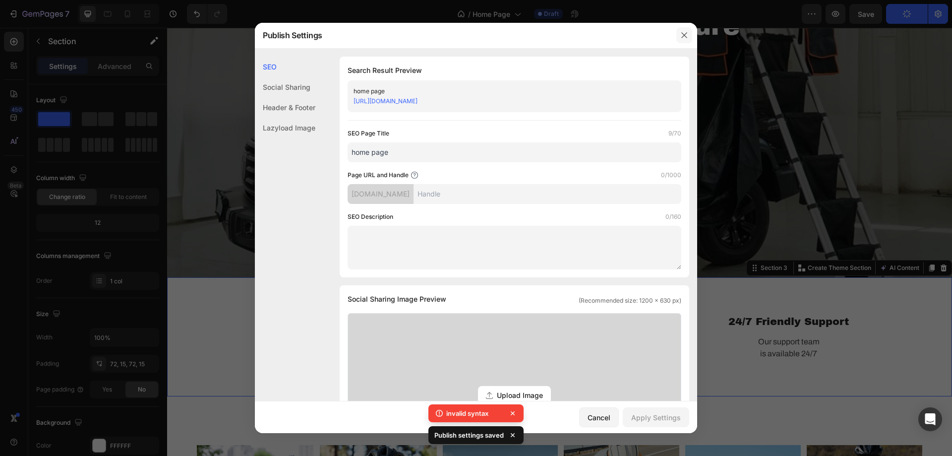
click at [686, 35] on icon "button" at bounding box center [684, 35] width 8 height 8
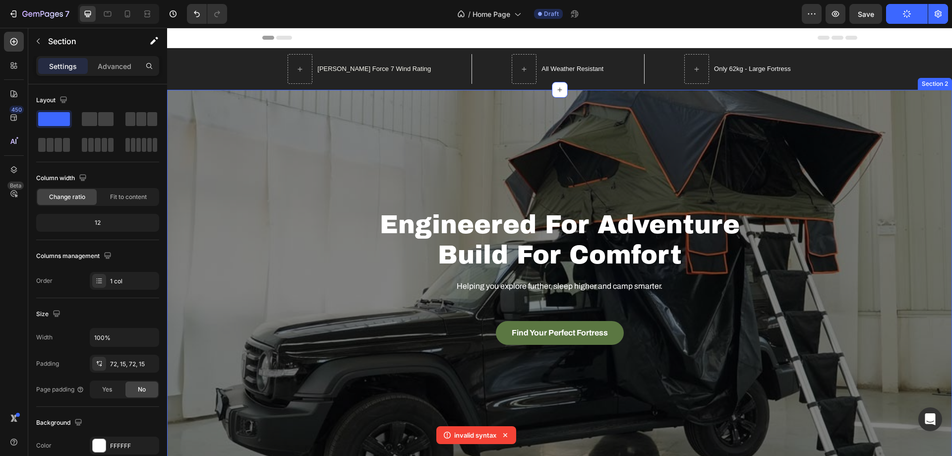
scroll to position [298, 0]
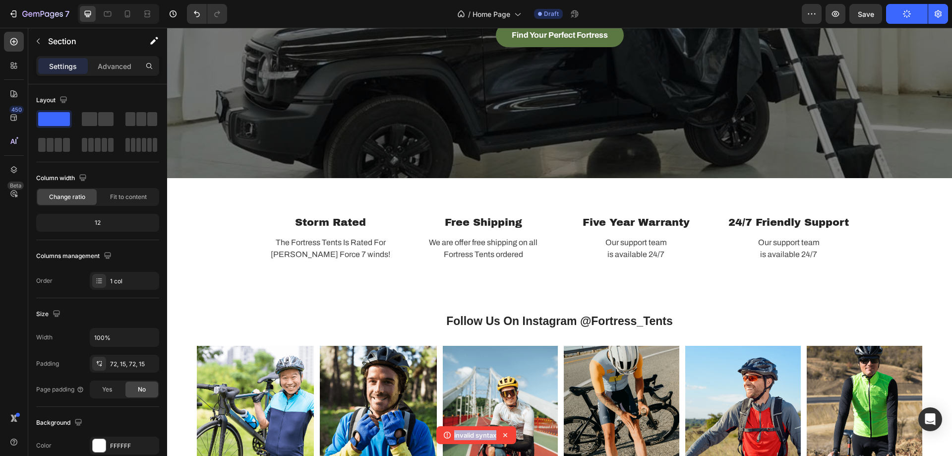
drag, startPoint x: 453, startPoint y: 436, endPoint x: 504, endPoint y: 441, distance: 51.4
click at [504, 441] on div "invalid syntax" at bounding box center [476, 435] width 80 height 18
copy body "invalid syntax"
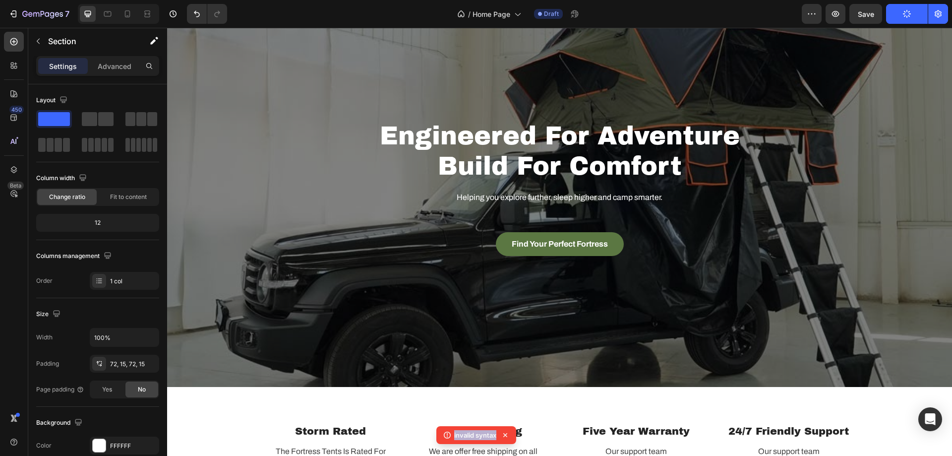
scroll to position [50, 0]
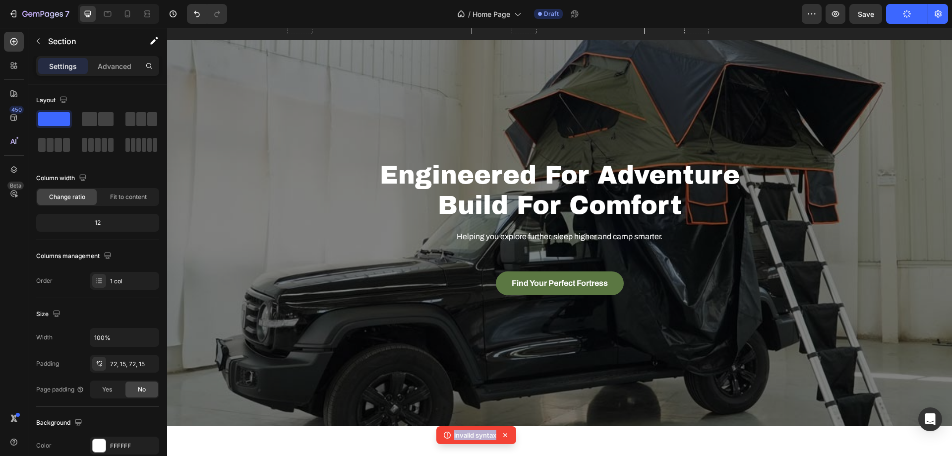
click at [472, 434] on p "invalid syntax" at bounding box center [475, 435] width 42 height 10
click at [438, 433] on div "invalid syntax" at bounding box center [476, 435] width 80 height 18
click at [448, 433] on icon at bounding box center [447, 435] width 10 height 10
click at [503, 436] on icon at bounding box center [505, 435] width 10 height 10
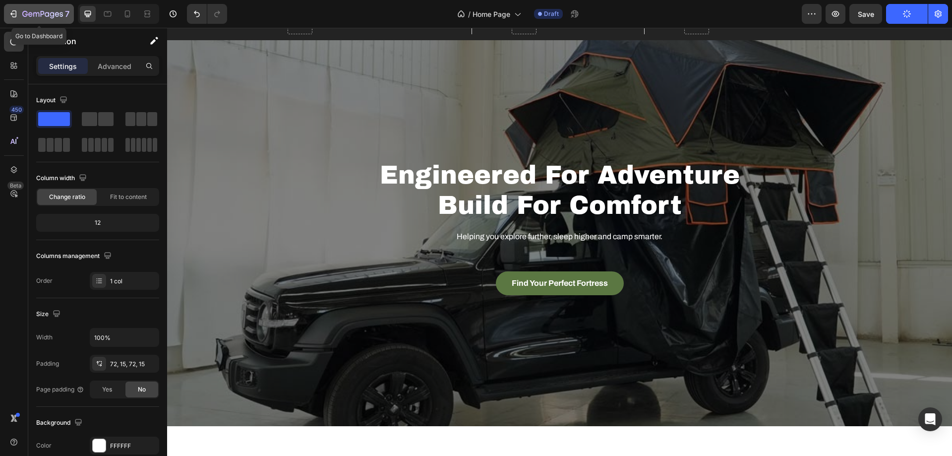
click at [31, 12] on icon "button" at bounding box center [30, 14] width 4 height 4
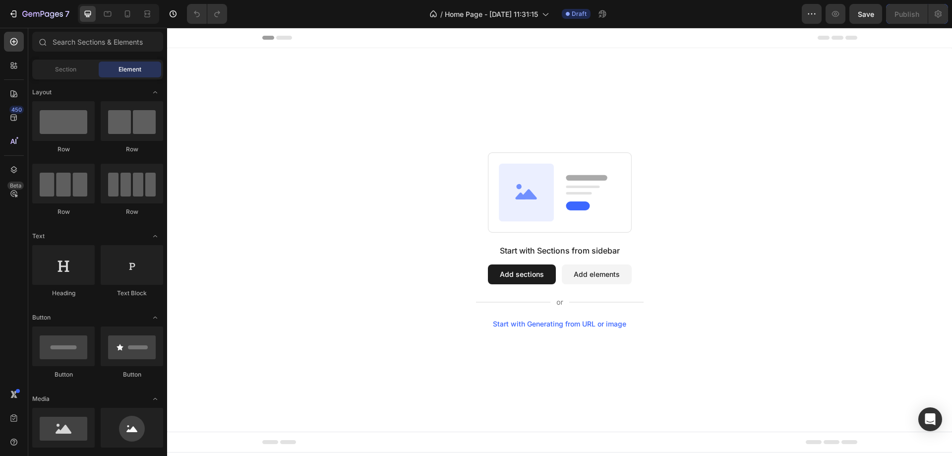
click at [513, 262] on div "Start with Sections from sidebar Add sections Add elements Start with Generatin…" at bounding box center [560, 286] width 168 height 83
click at [517, 276] on button "Add sections" at bounding box center [522, 274] width 68 height 20
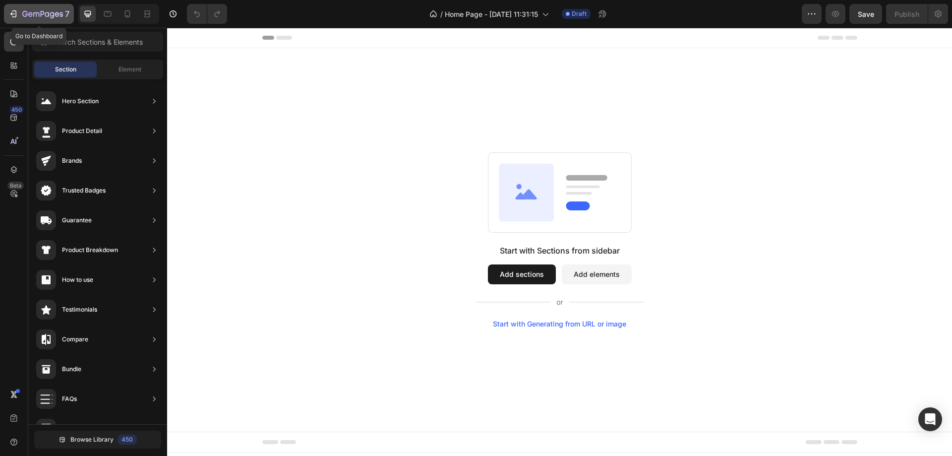
click at [38, 15] on icon "button" at bounding box center [42, 14] width 41 height 8
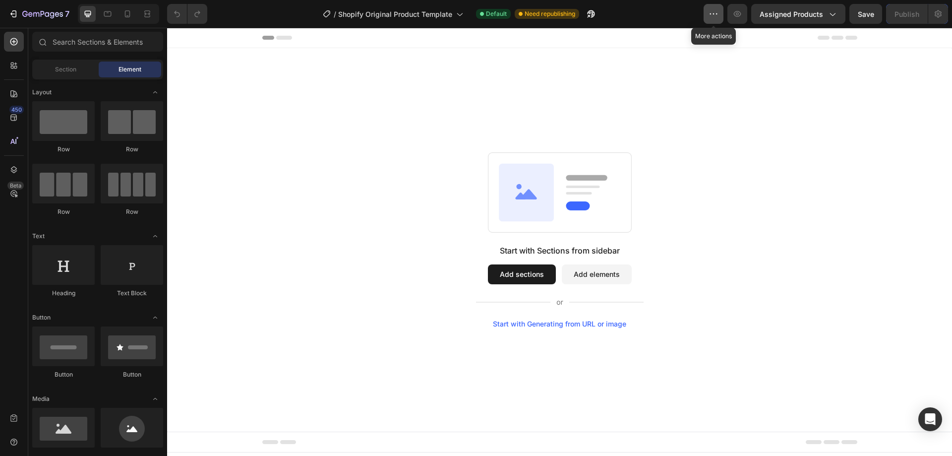
click at [715, 17] on icon "button" at bounding box center [714, 14] width 10 height 10
click at [34, 16] on icon "button" at bounding box center [42, 14] width 41 height 8
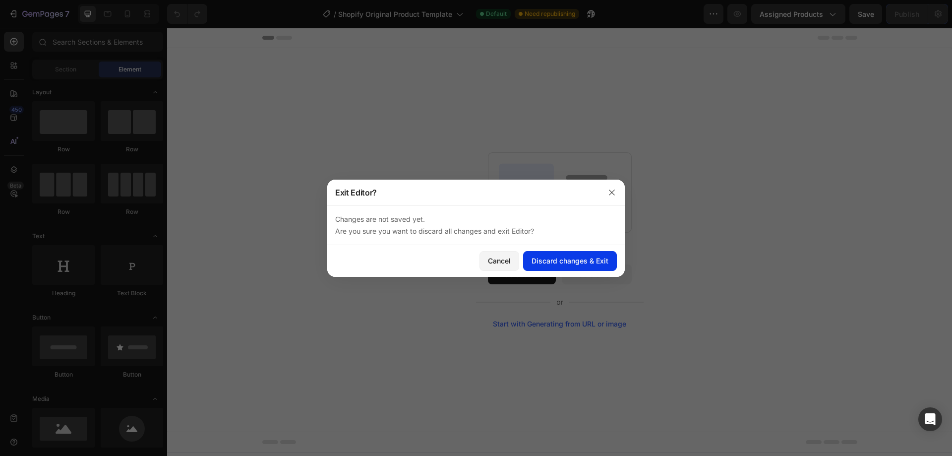
click at [561, 261] on div "Discard changes & Exit" at bounding box center [570, 260] width 77 height 10
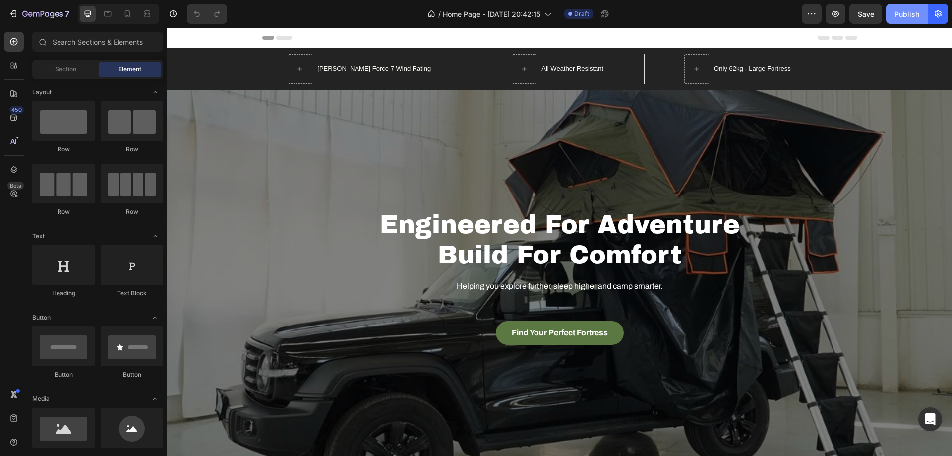
click at [905, 19] on div "Publish" at bounding box center [907, 14] width 25 height 10
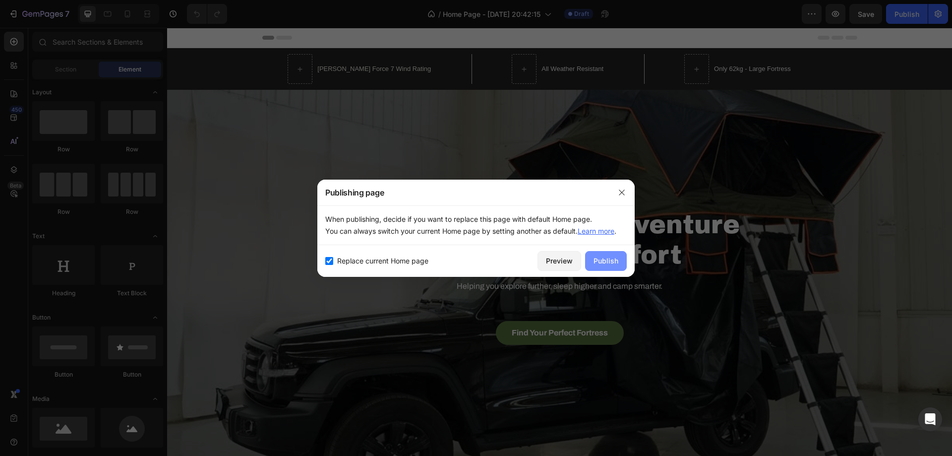
click at [613, 262] on div "Publish" at bounding box center [606, 260] width 25 height 10
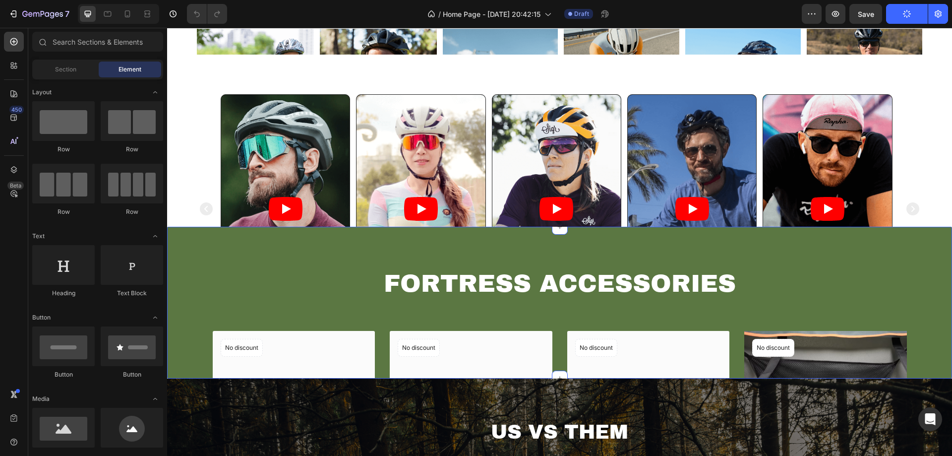
scroll to position [645, 0]
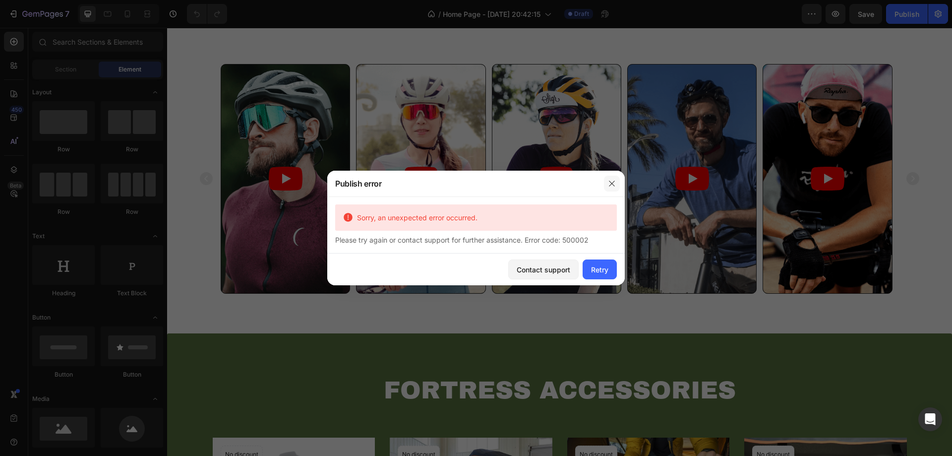
click at [610, 182] on icon "button" at bounding box center [612, 184] width 8 height 8
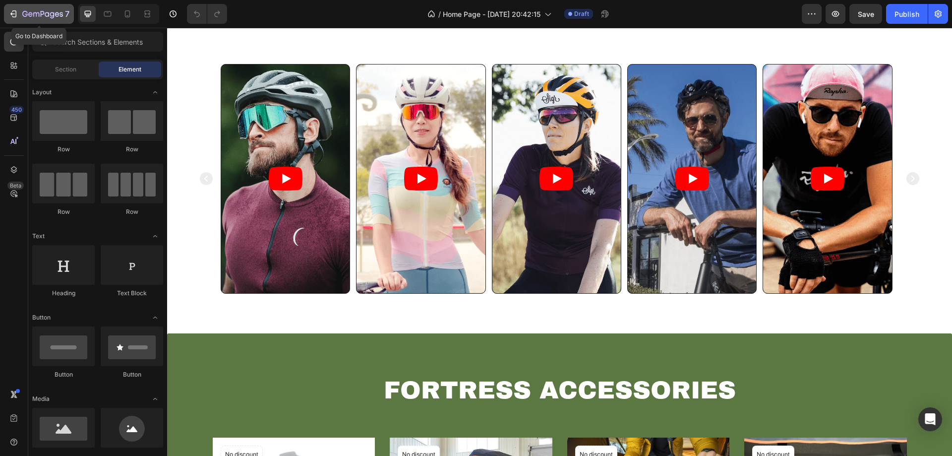
click at [24, 13] on icon "button" at bounding box center [42, 14] width 41 height 8
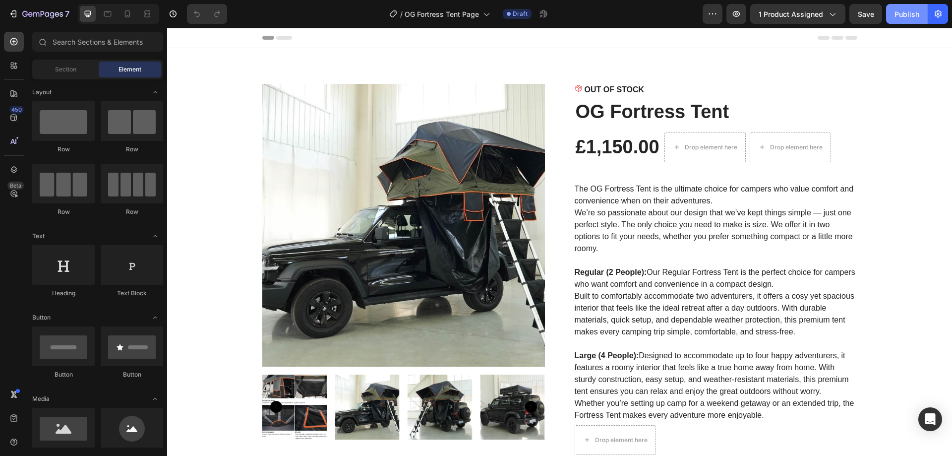
click at [902, 19] on button "Publish" at bounding box center [907, 14] width 42 height 20
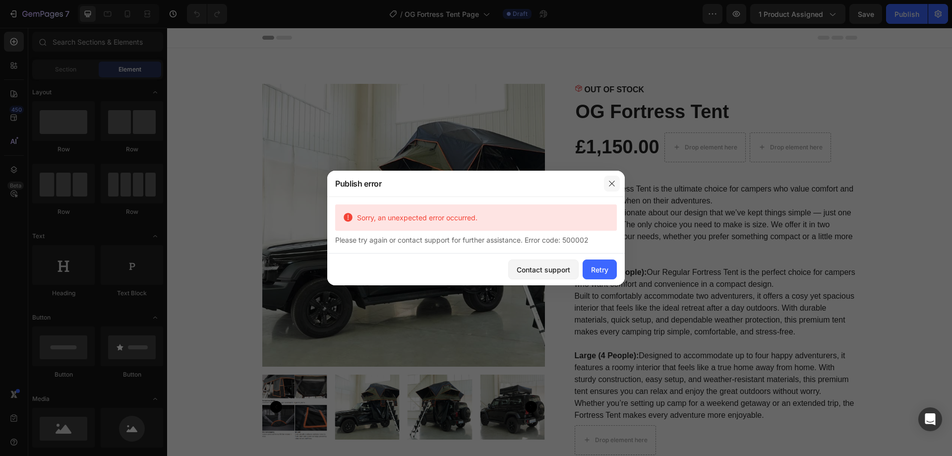
click at [611, 187] on icon "button" at bounding box center [612, 184] width 8 height 8
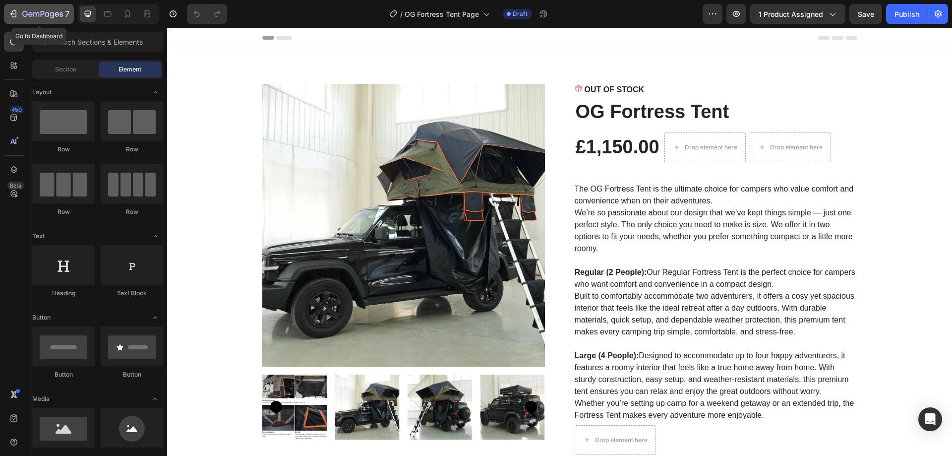
click at [30, 13] on icon "button" at bounding box center [30, 14] width 4 height 4
